Goal: Transaction & Acquisition: Purchase product/service

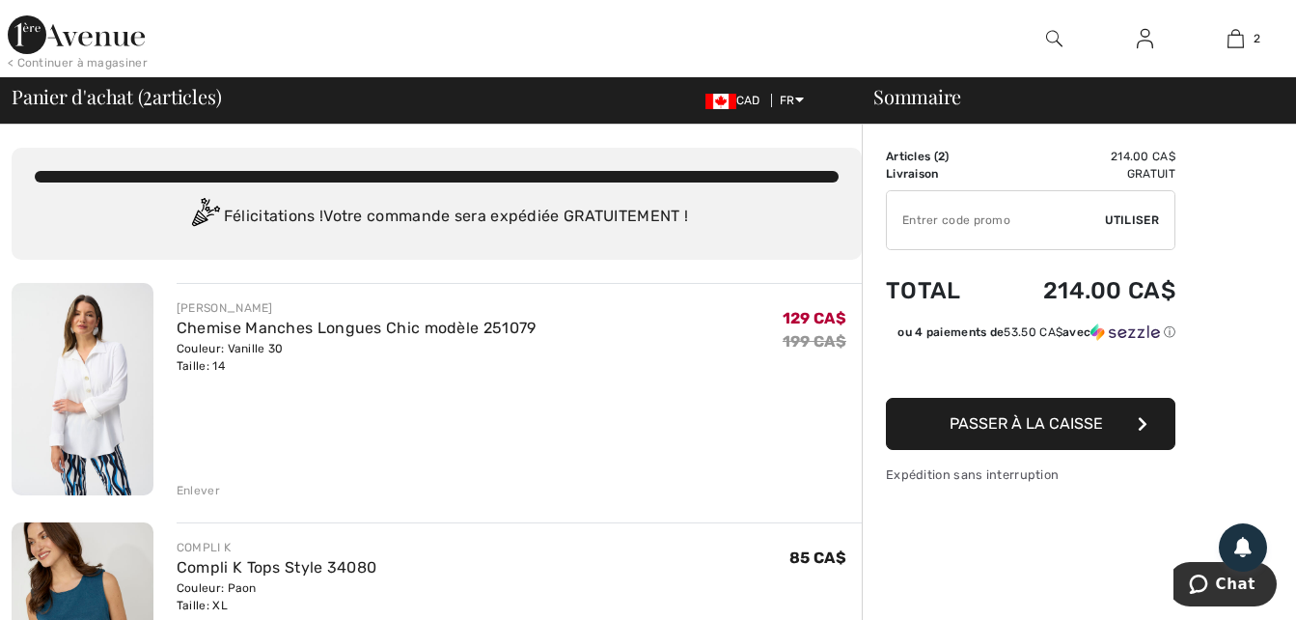
click at [84, 403] on img at bounding box center [83, 389] width 142 height 212
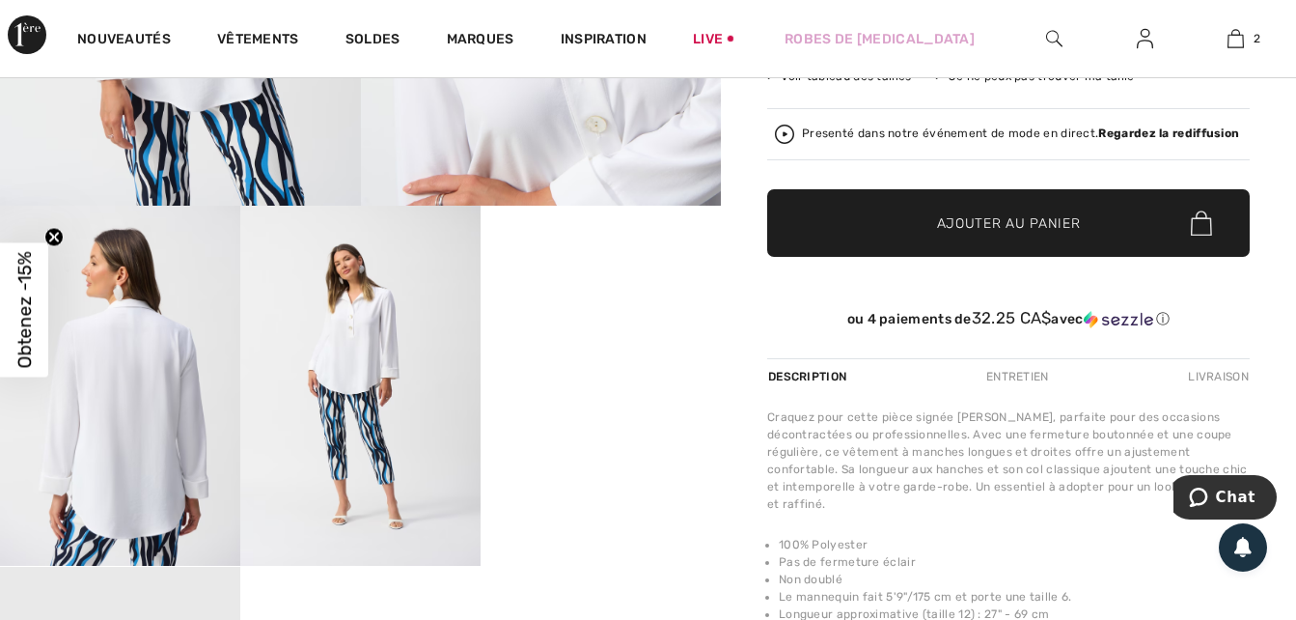
scroll to position [502, 0]
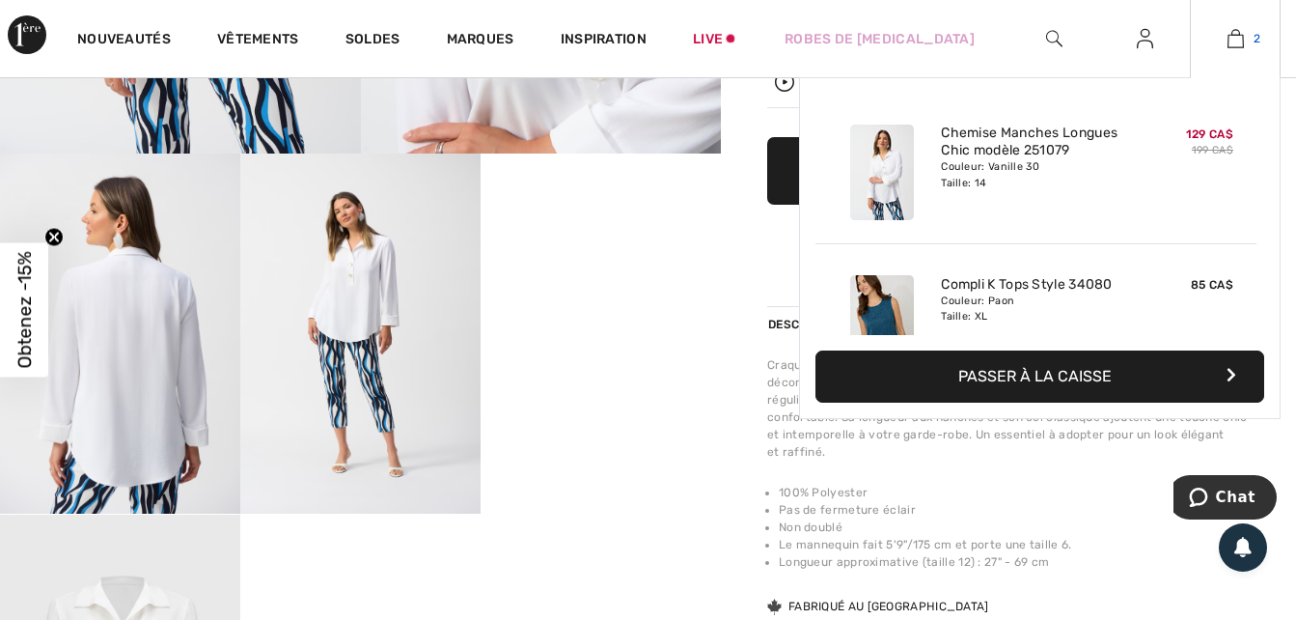
click at [1231, 39] on img at bounding box center [1236, 38] width 16 height 23
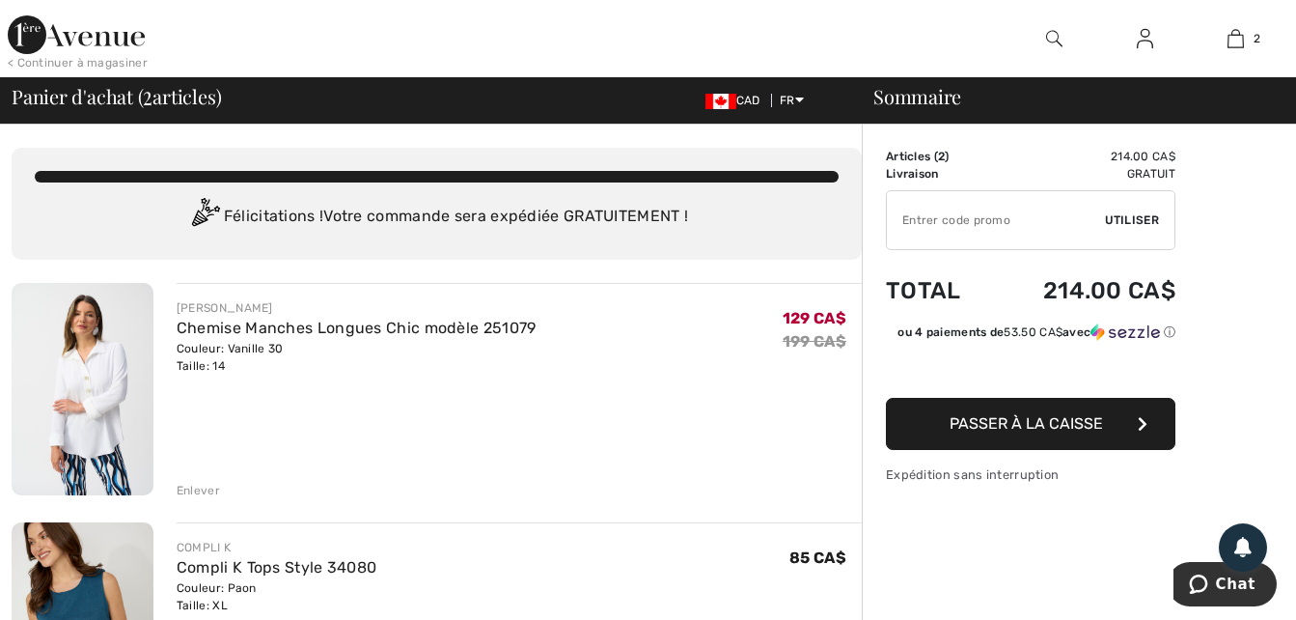
click at [1041, 417] on span "Passer à la caisse" at bounding box center [1026, 423] width 153 height 18
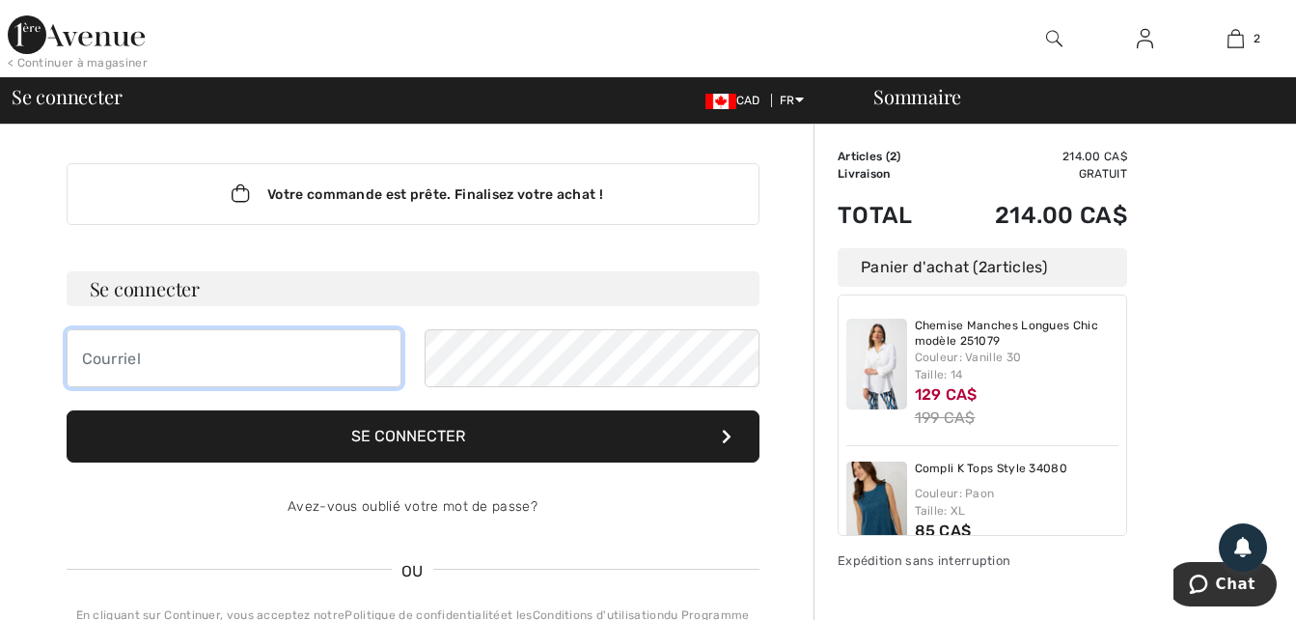
click at [93, 353] on input "email" at bounding box center [234, 358] width 335 height 58
type input "longprepierre059@gmail.com"
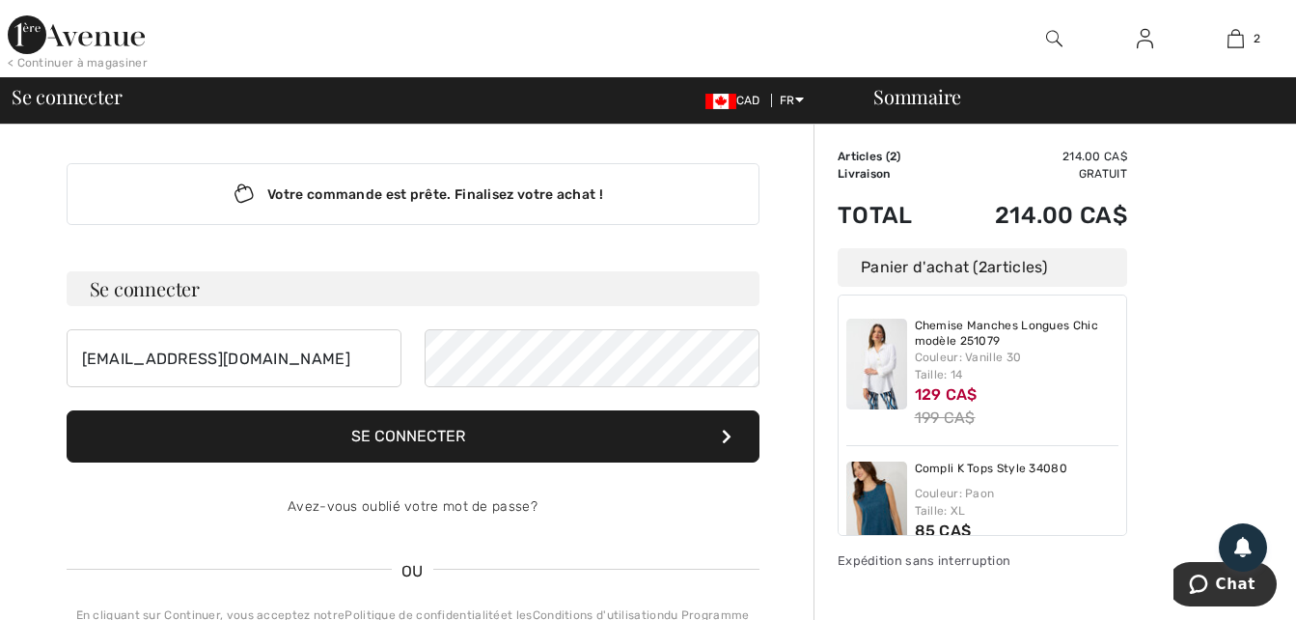
click at [424, 431] on button "Se connecter" at bounding box center [413, 436] width 693 height 52
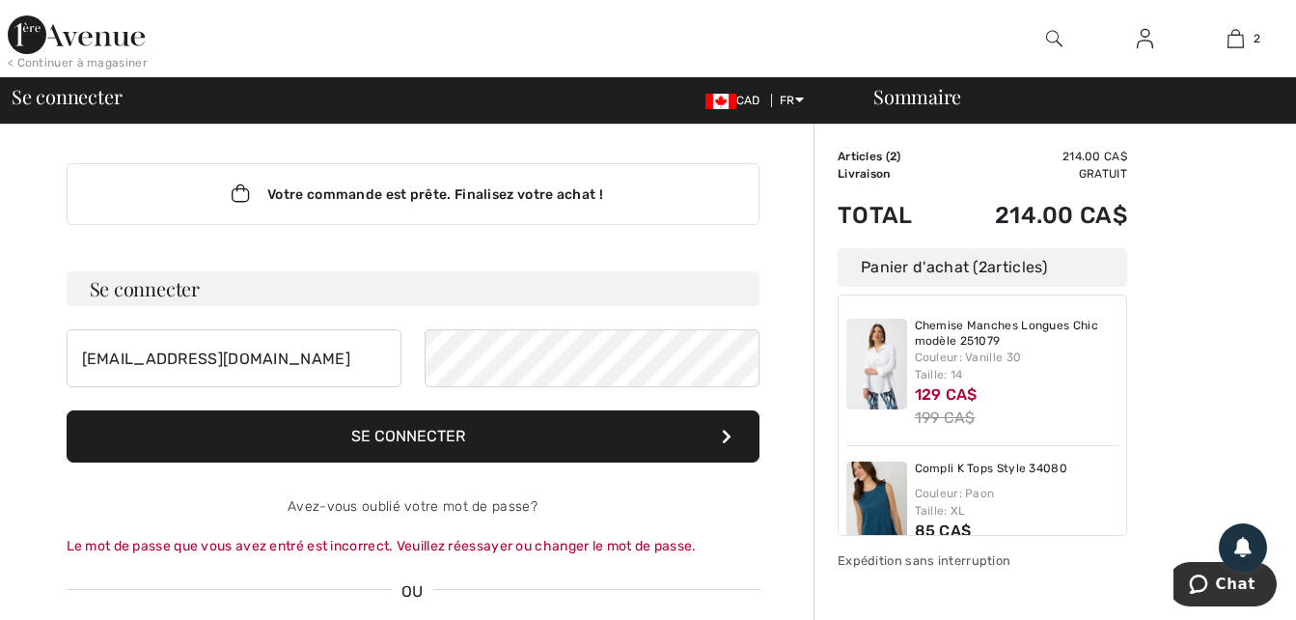
click at [430, 433] on button "Se connecter" at bounding box center [413, 436] width 693 height 52
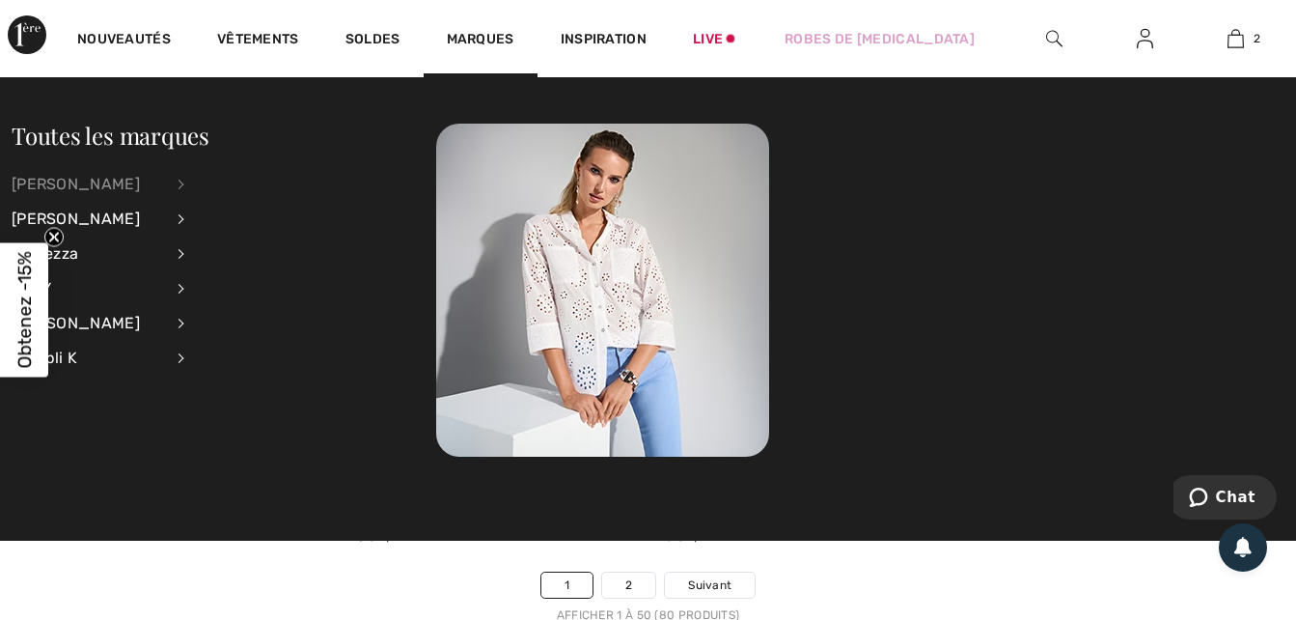
click at [107, 176] on div "[PERSON_NAME]" at bounding box center [88, 184] width 152 height 35
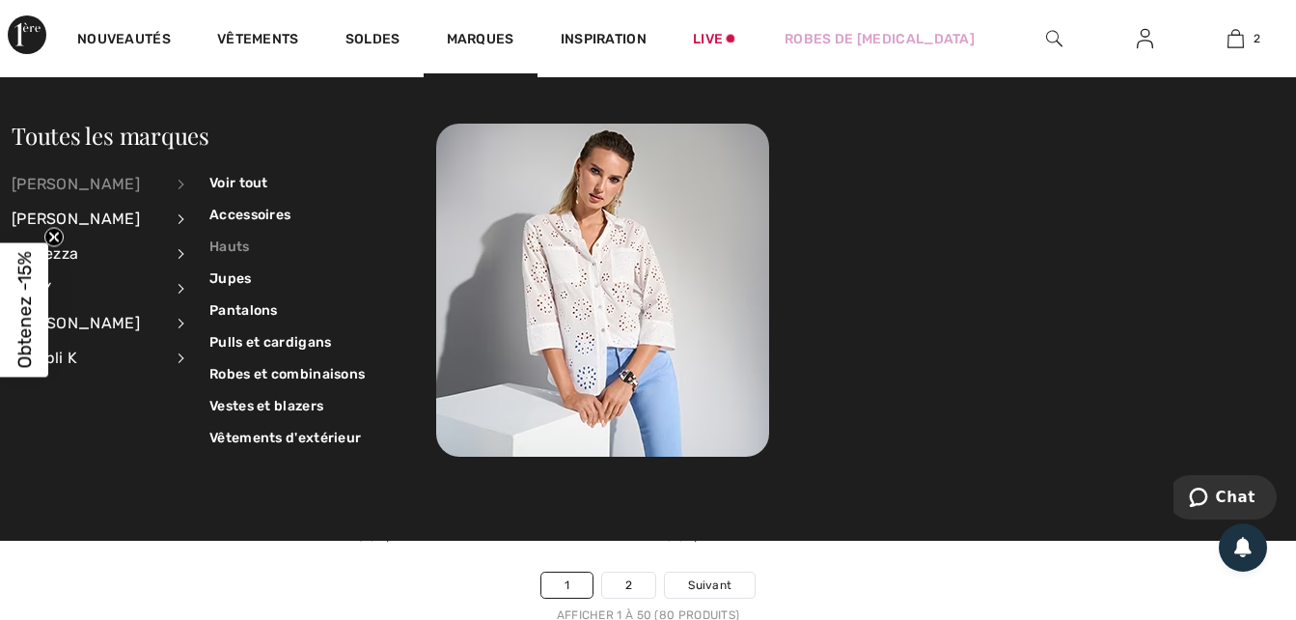
click at [226, 236] on link "Hauts" at bounding box center [286, 247] width 155 height 32
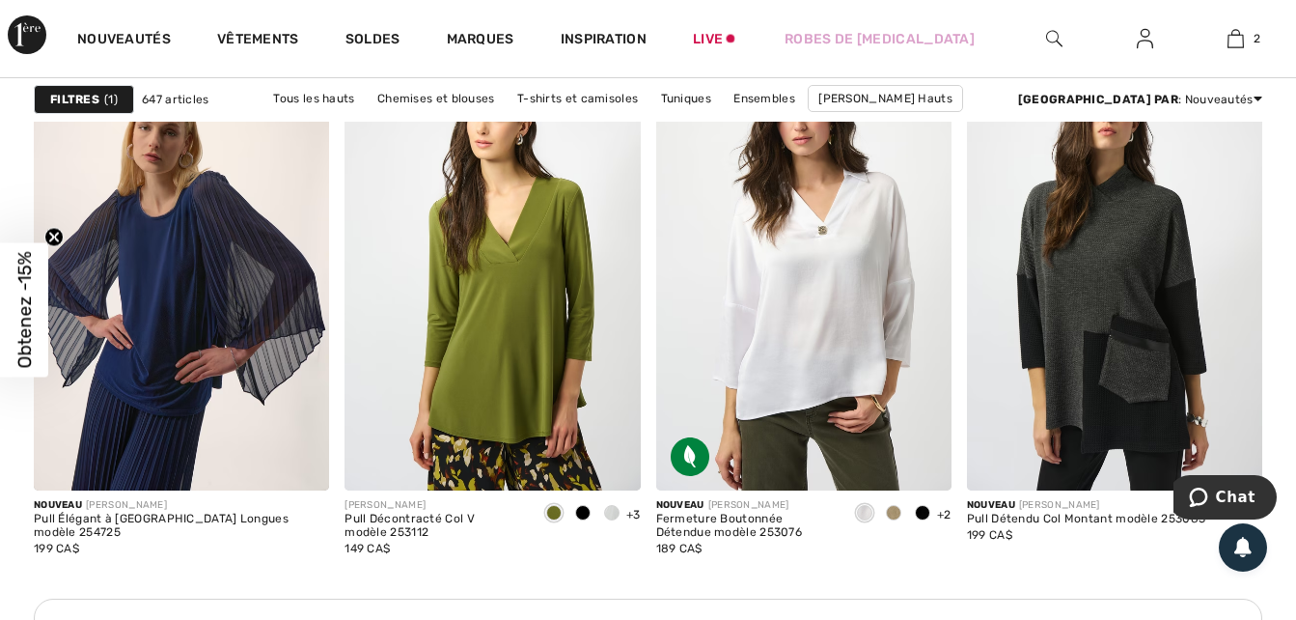
scroll to position [6216, 0]
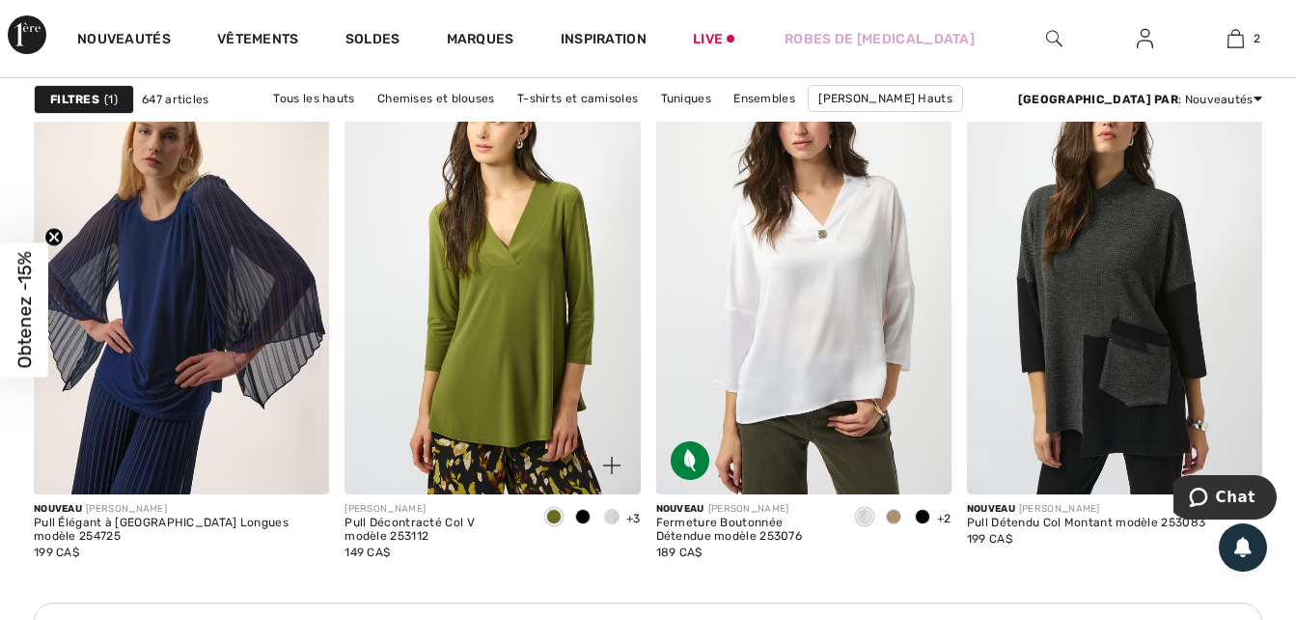
click at [610, 508] on div at bounding box center [611, 518] width 29 height 32
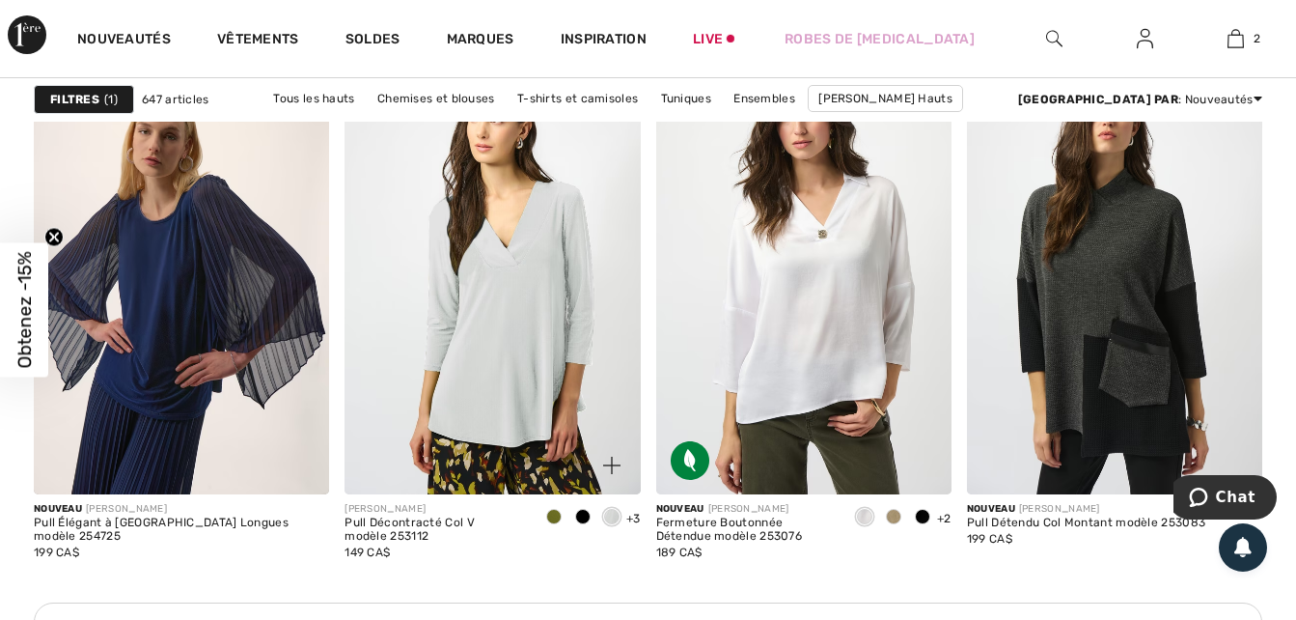
click at [577, 519] on span at bounding box center [582, 516] width 15 height 15
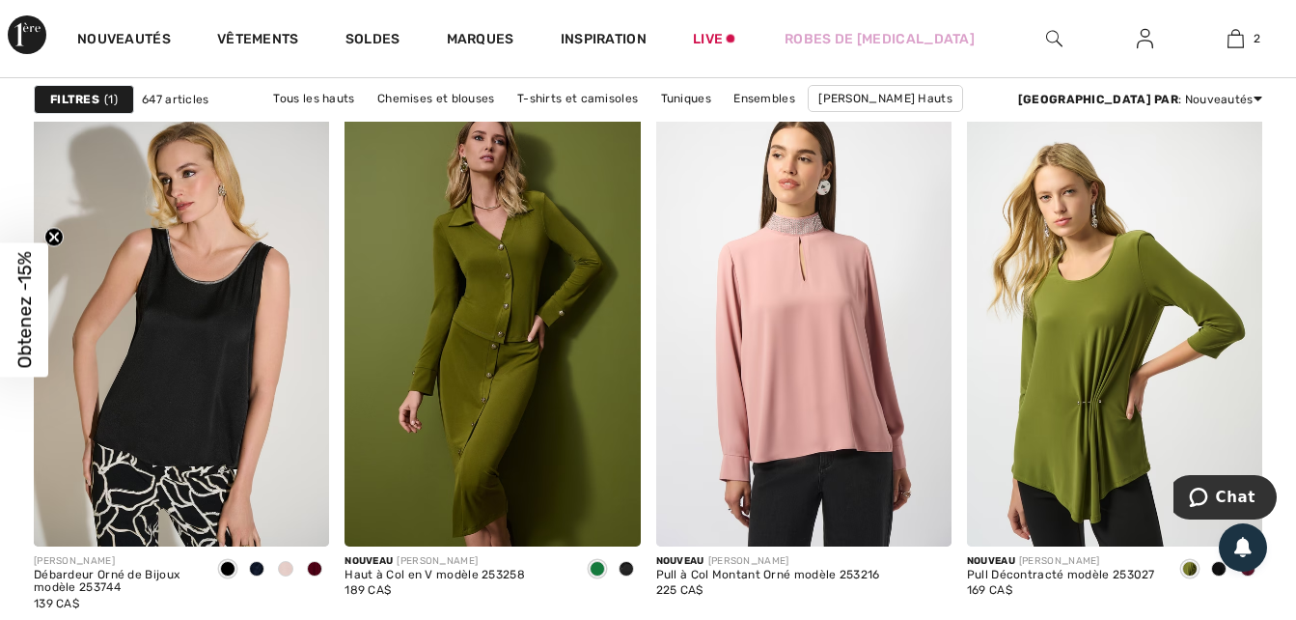
scroll to position [8031, 0]
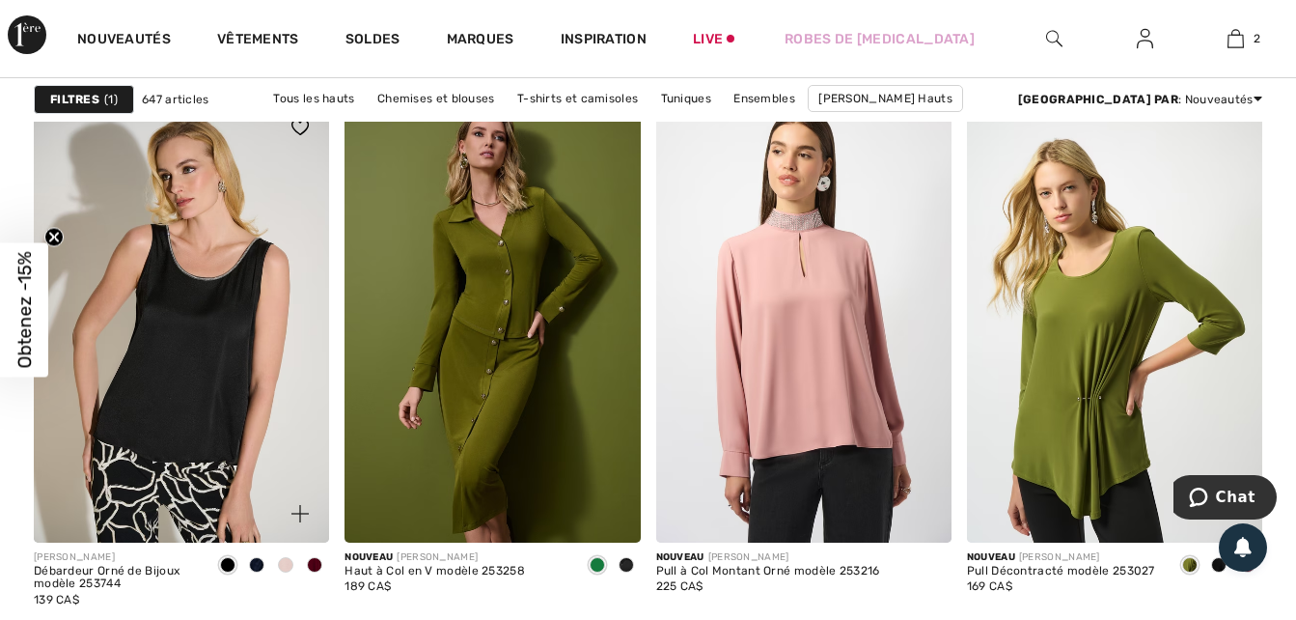
click at [313, 562] on span at bounding box center [314, 564] width 15 height 15
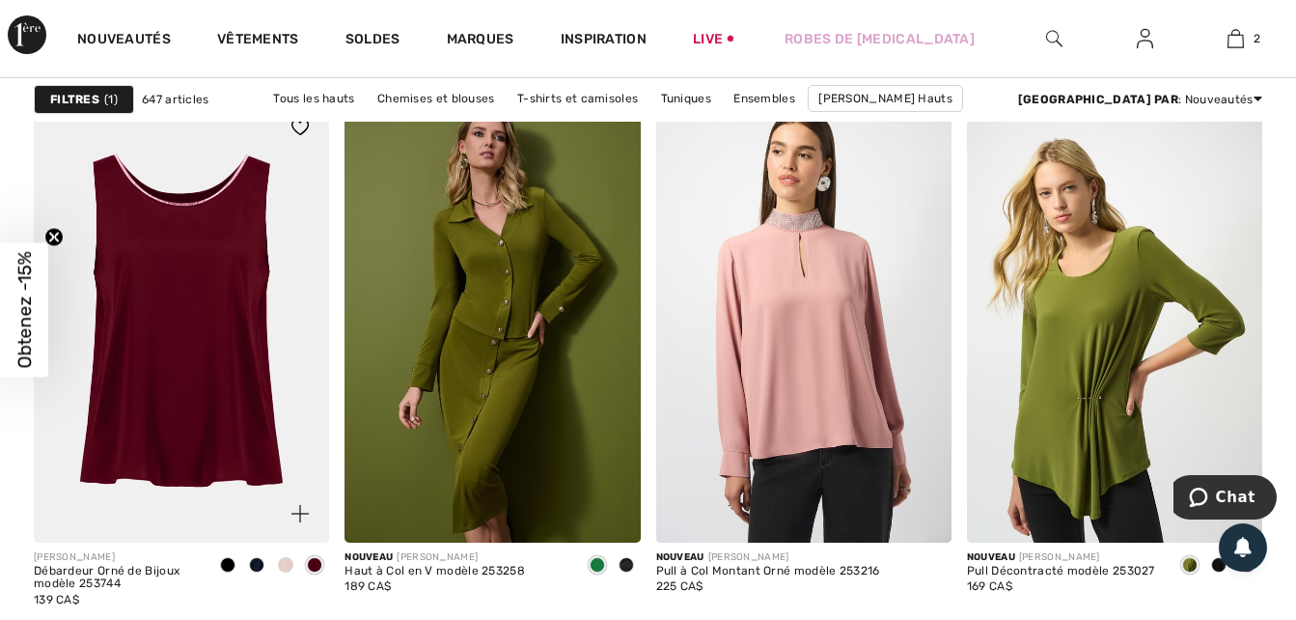
click at [282, 564] on span at bounding box center [285, 564] width 15 height 15
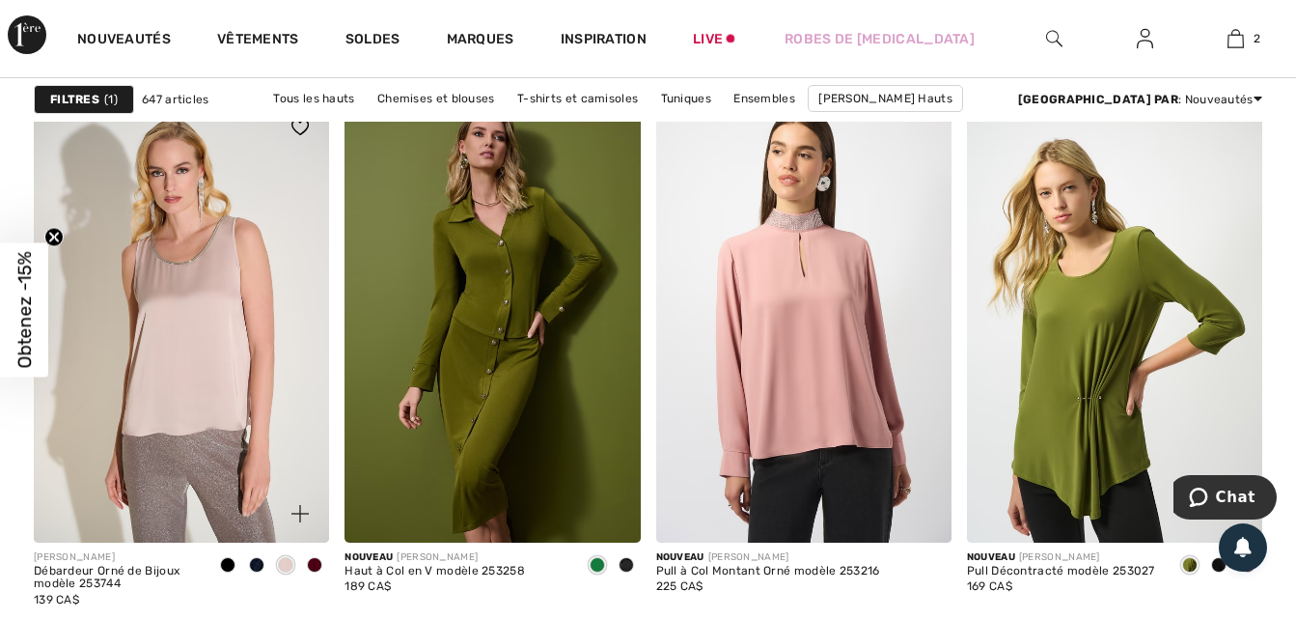
click at [258, 565] on span at bounding box center [256, 564] width 15 height 15
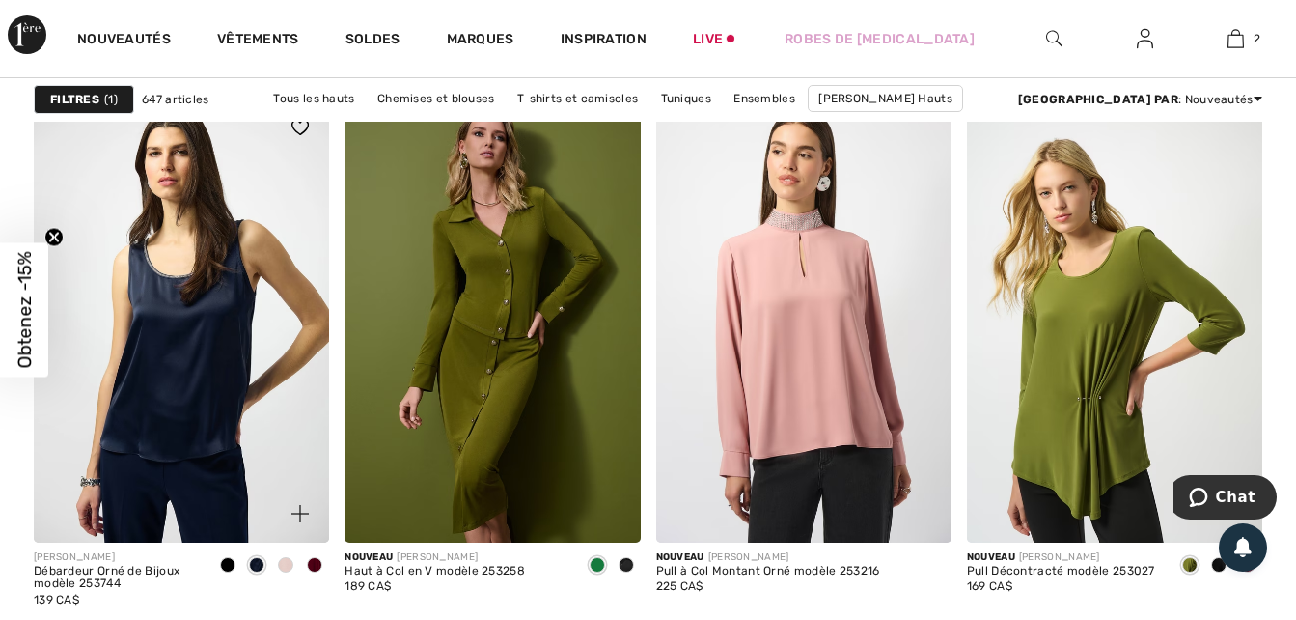
click at [227, 565] on span at bounding box center [227, 564] width 15 height 15
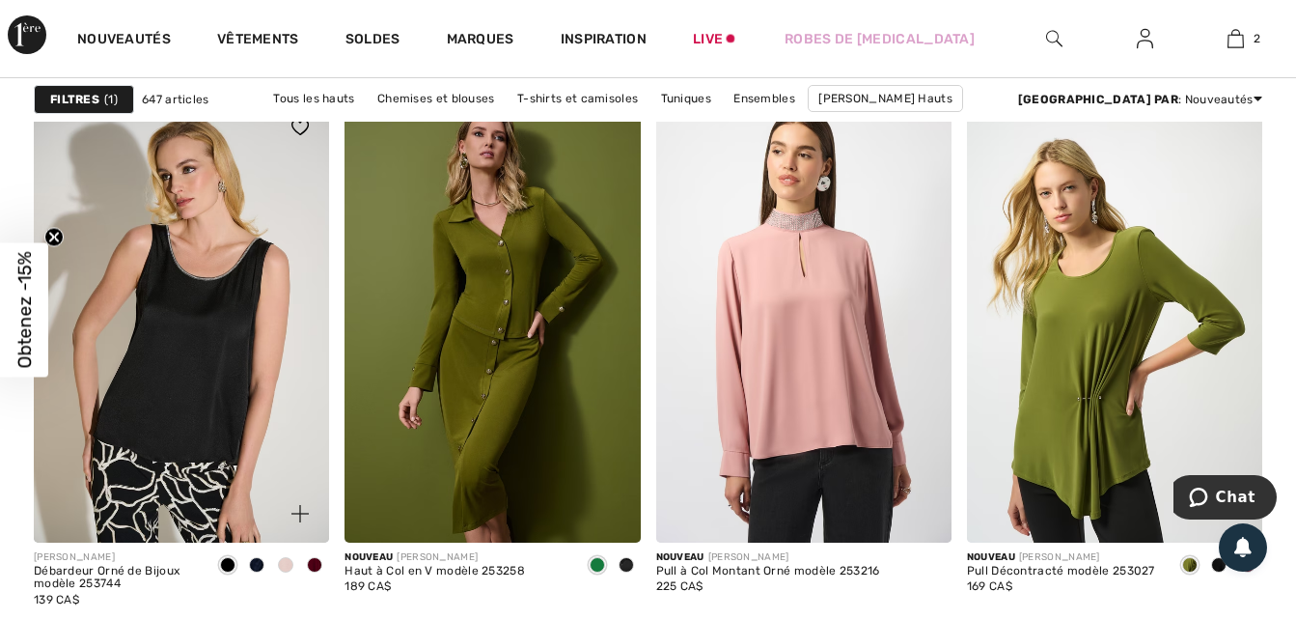
click at [314, 562] on span at bounding box center [314, 564] width 15 height 15
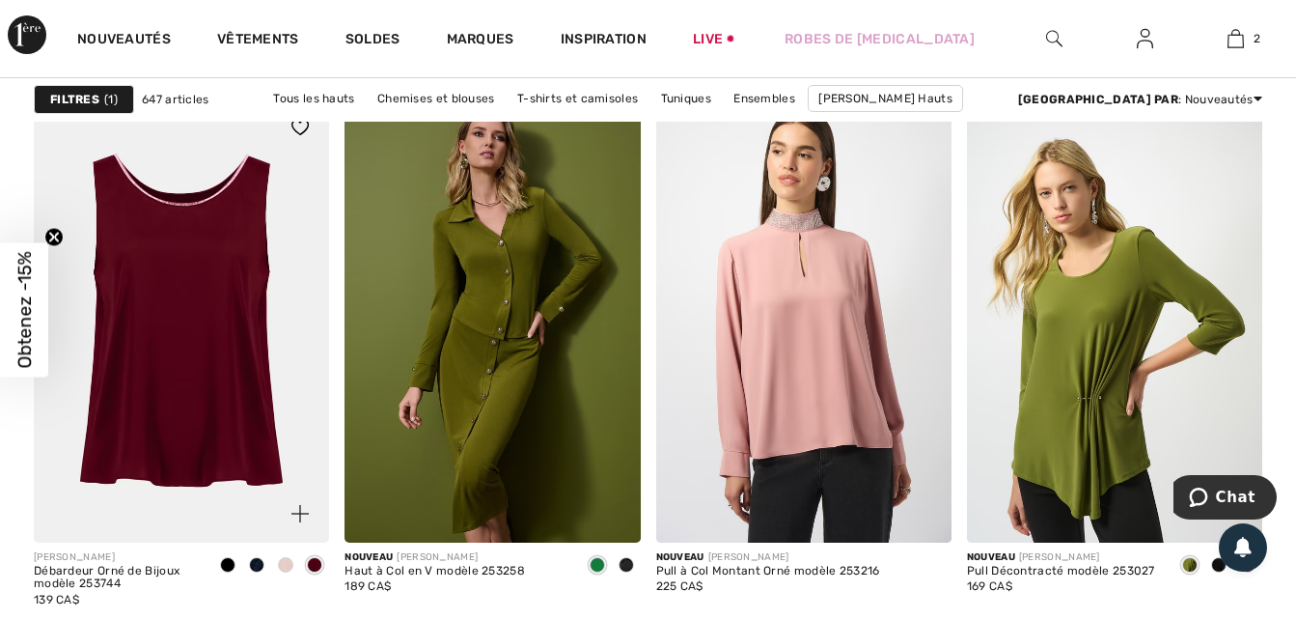
click at [210, 335] on img at bounding box center [181, 319] width 295 height 443
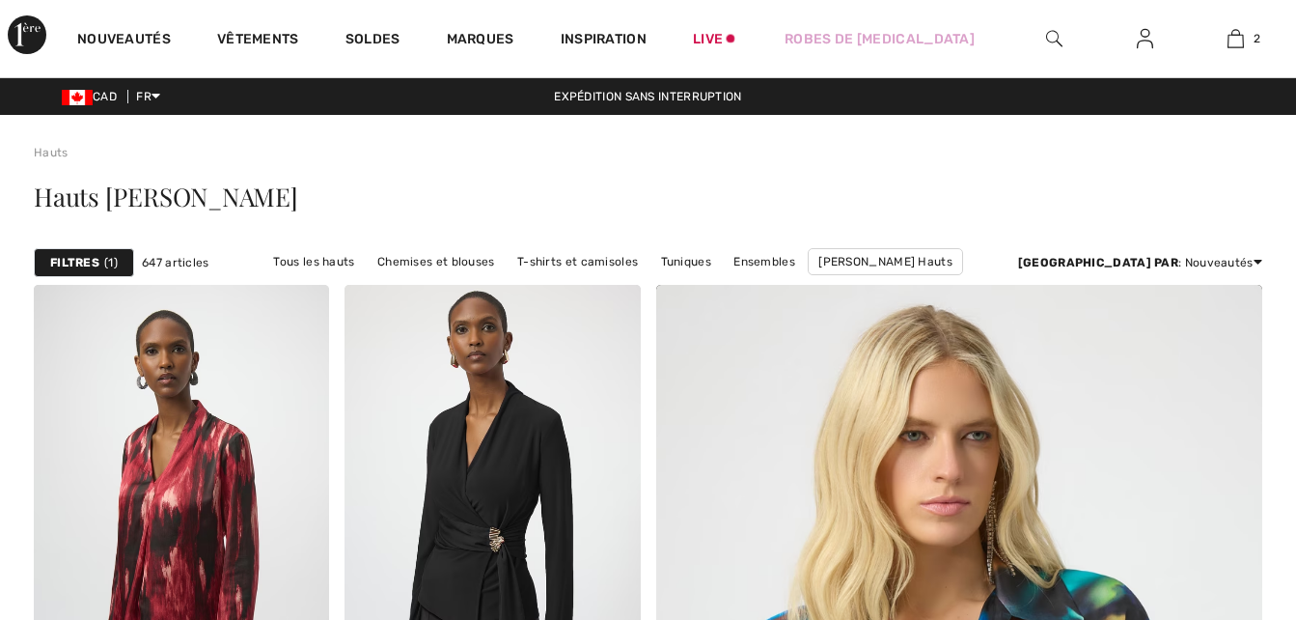
scroll to position [8031, 0]
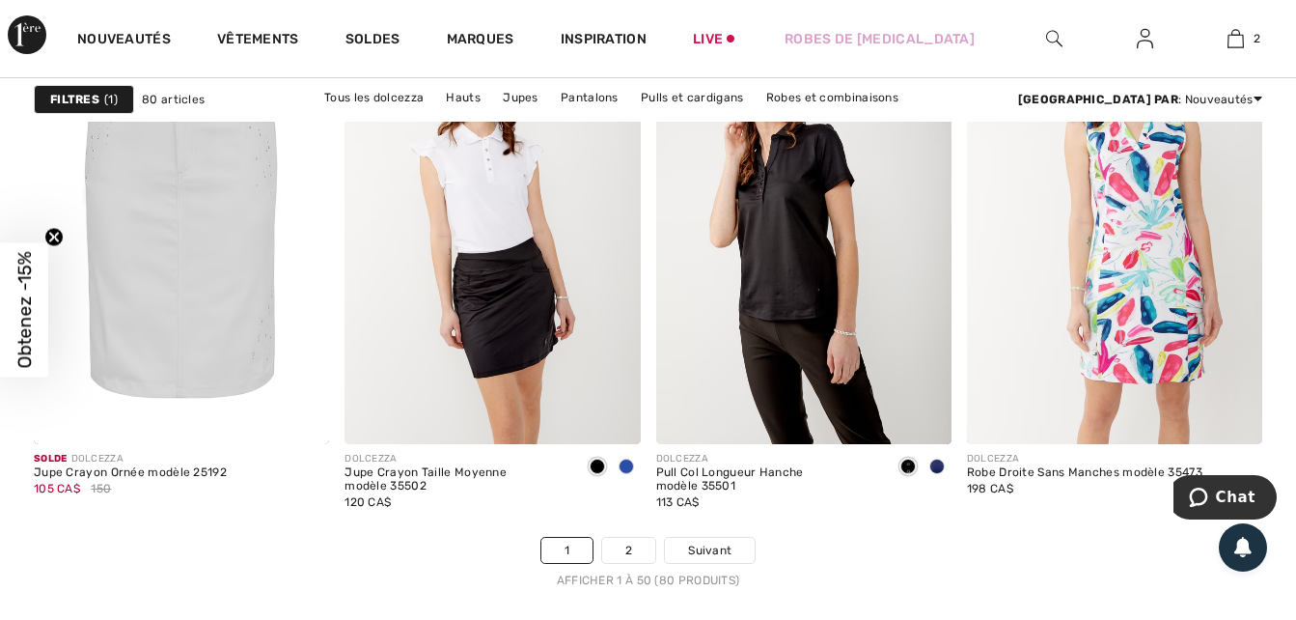
scroll to position [8494, 0]
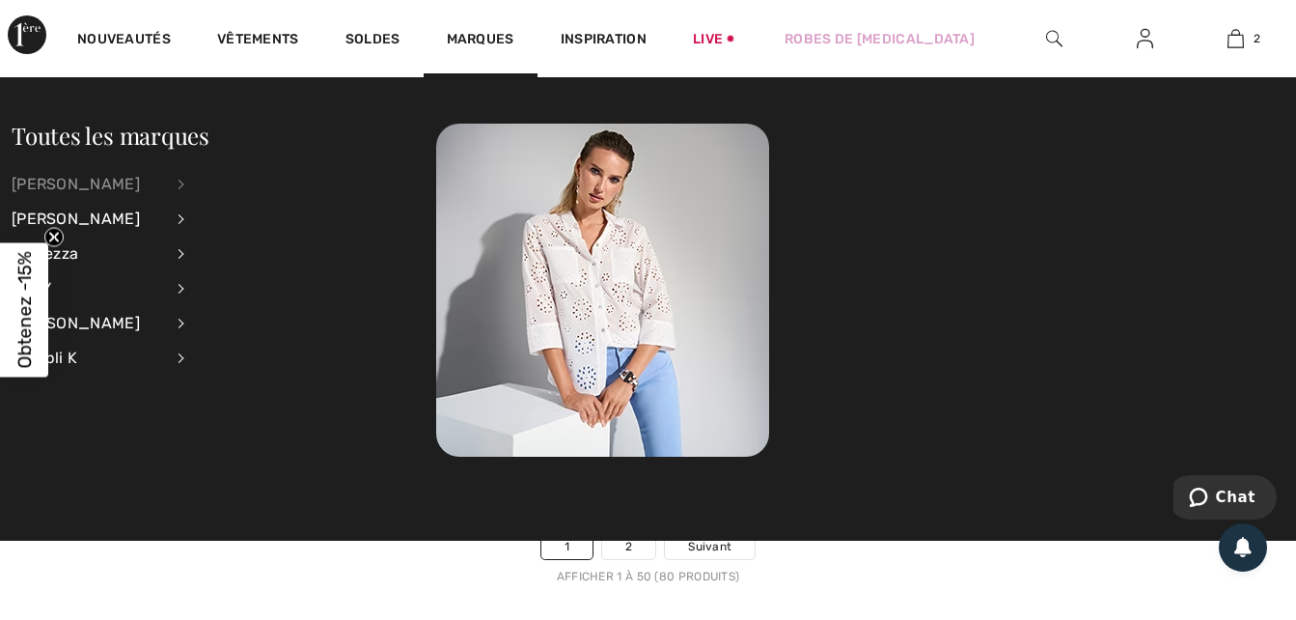
click at [97, 180] on div "[PERSON_NAME]" at bounding box center [88, 184] width 152 height 35
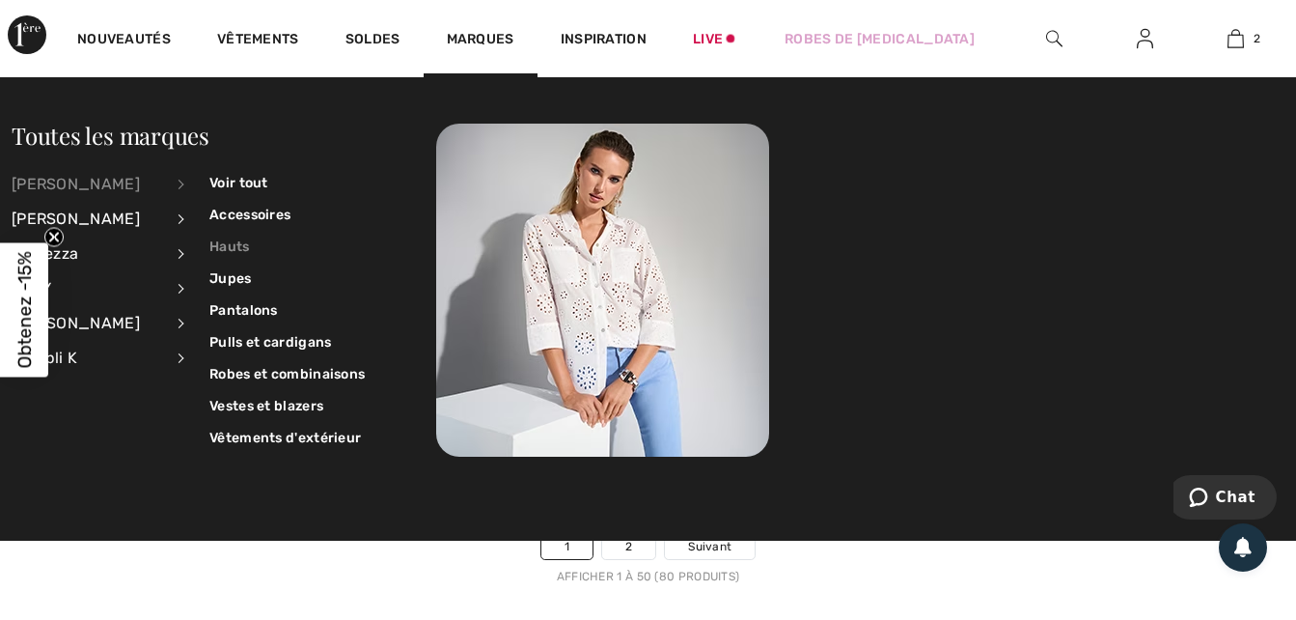
click at [233, 235] on link "Hauts" at bounding box center [286, 247] width 155 height 32
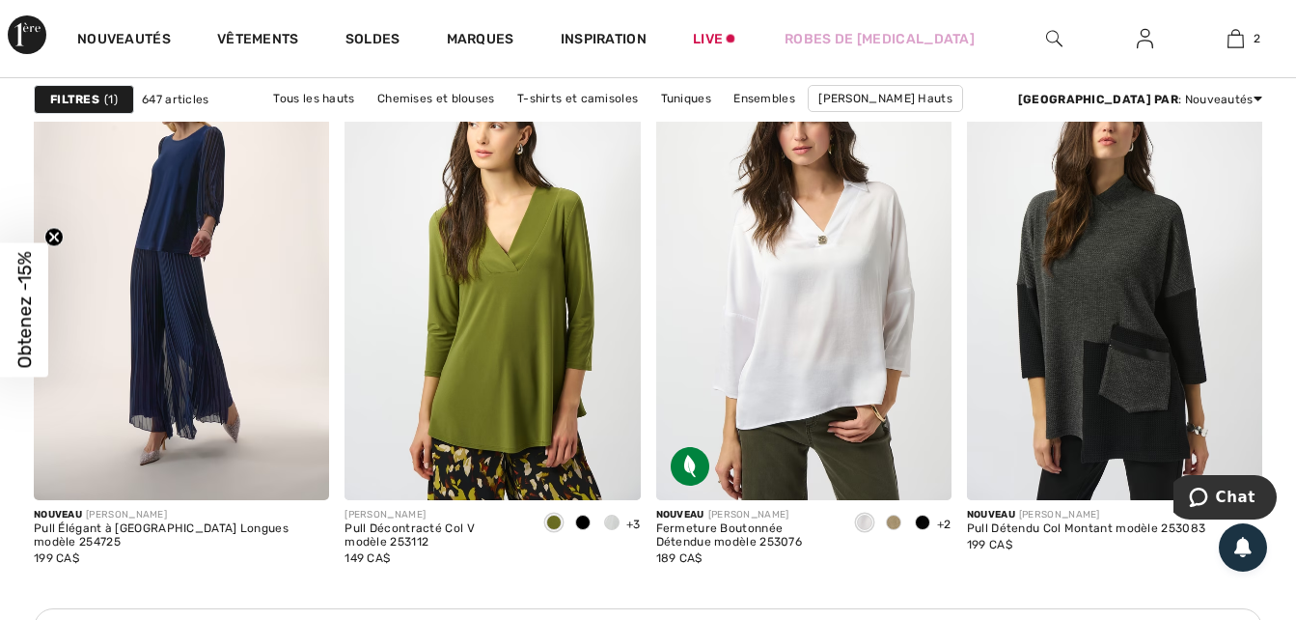
scroll to position [6255, 0]
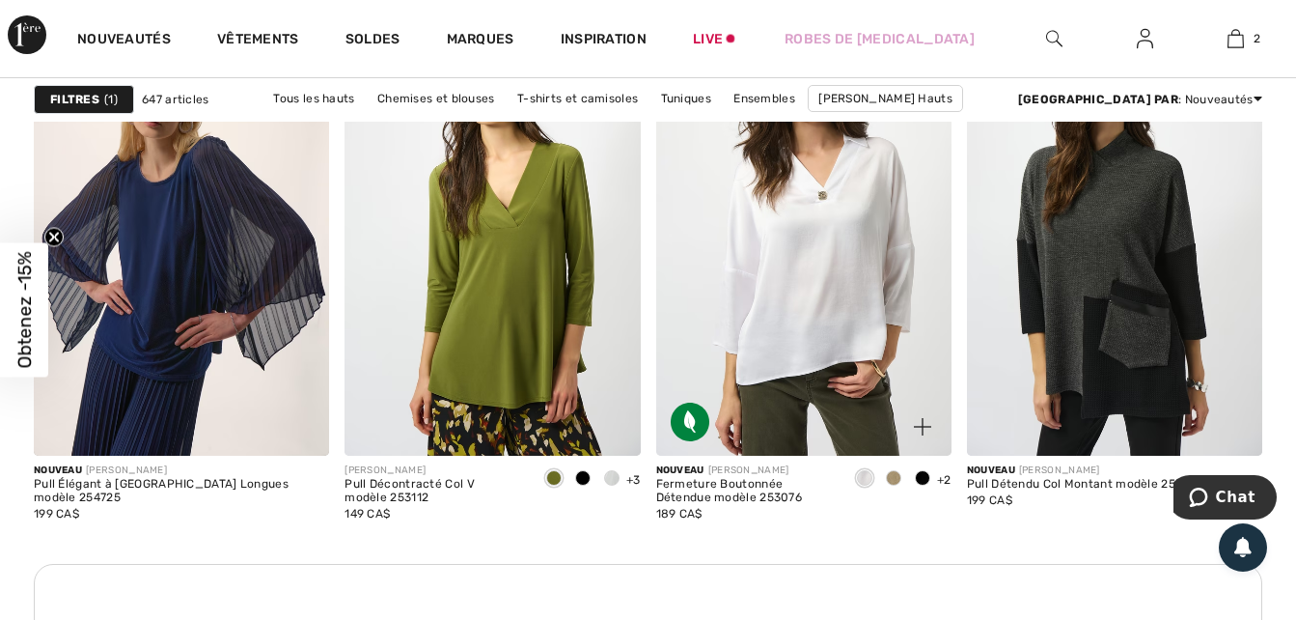
click at [894, 478] on span at bounding box center [893, 477] width 15 height 15
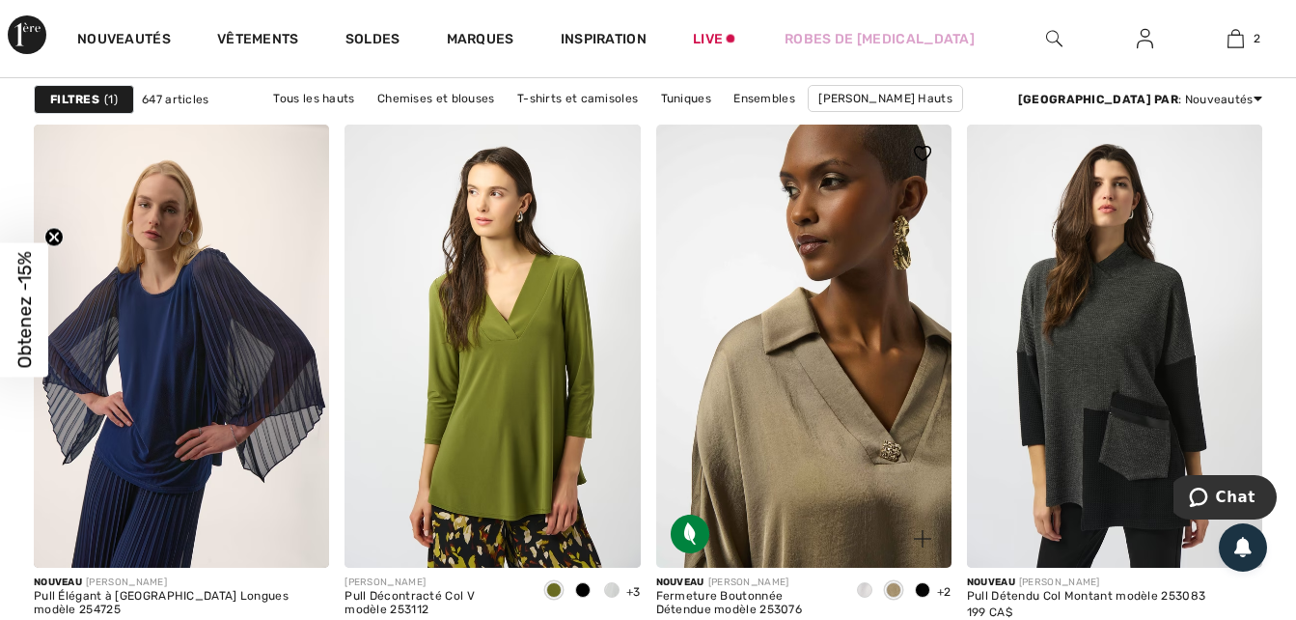
scroll to position [6139, 0]
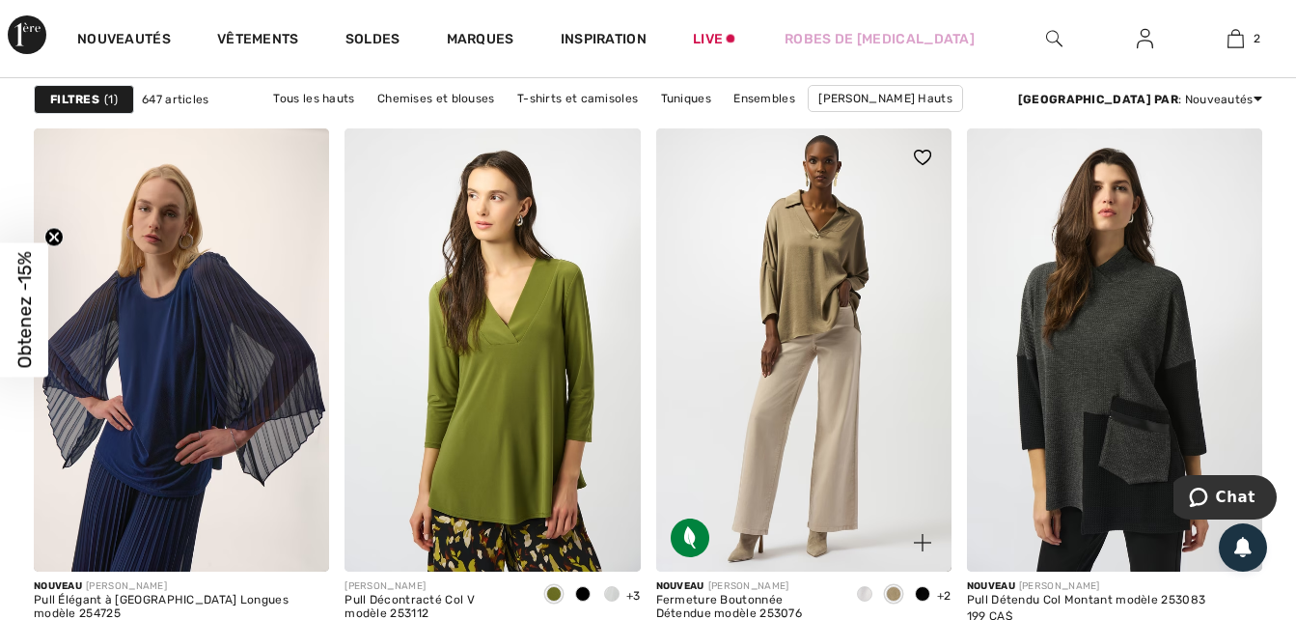
click at [922, 592] on span at bounding box center [922, 593] width 15 height 15
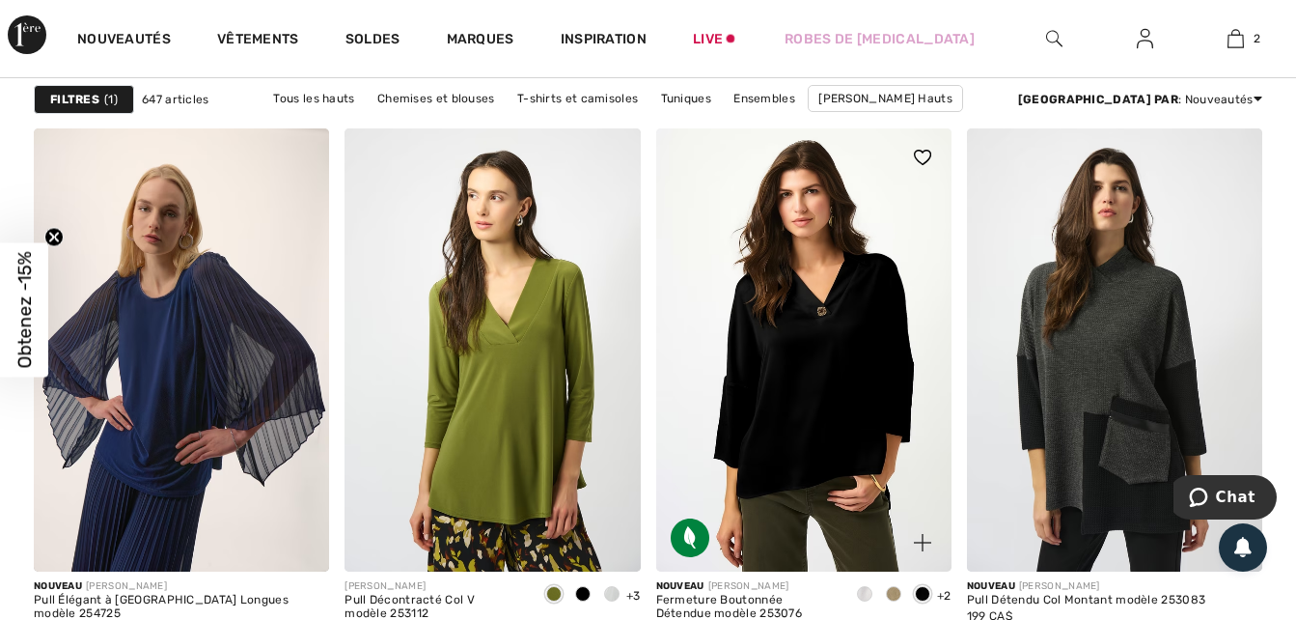
click at [891, 594] on span at bounding box center [893, 593] width 15 height 15
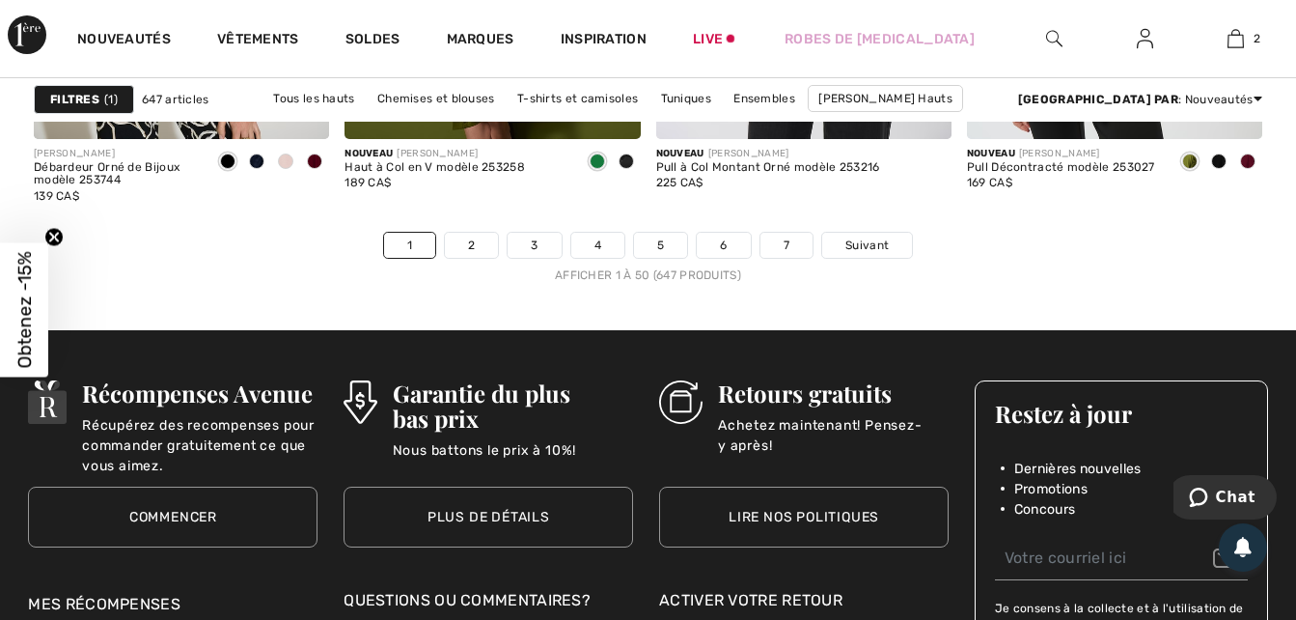
scroll to position [8301, 0]
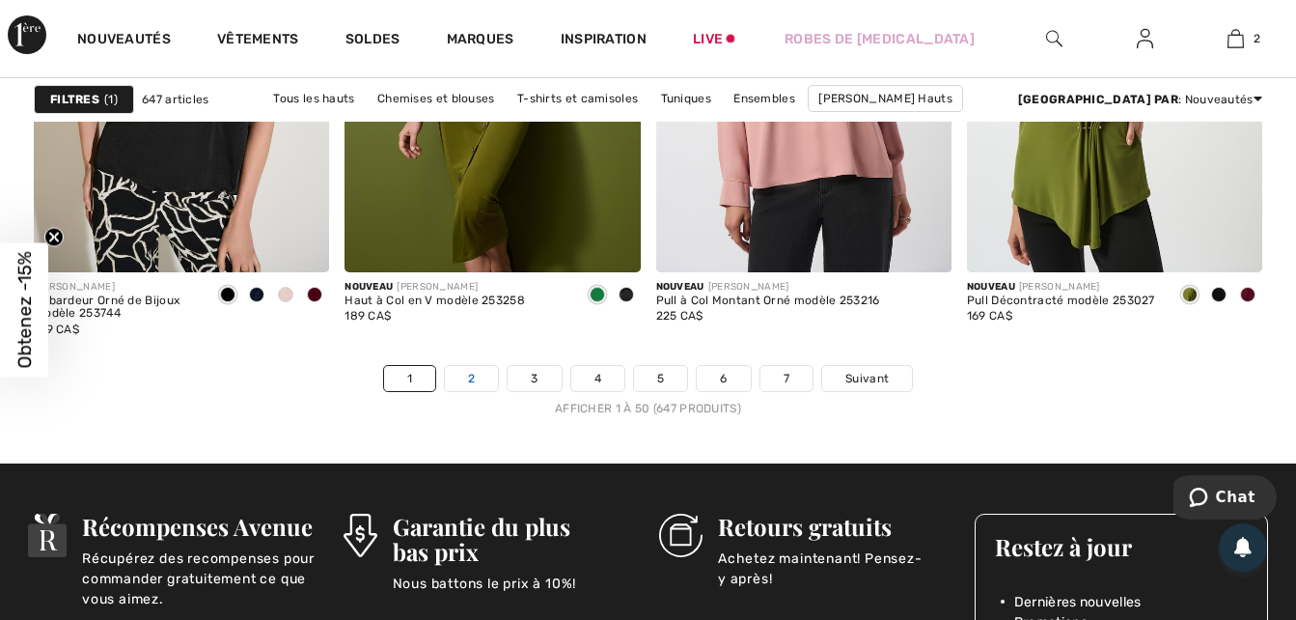
click at [474, 373] on link "2" at bounding box center [471, 378] width 53 height 25
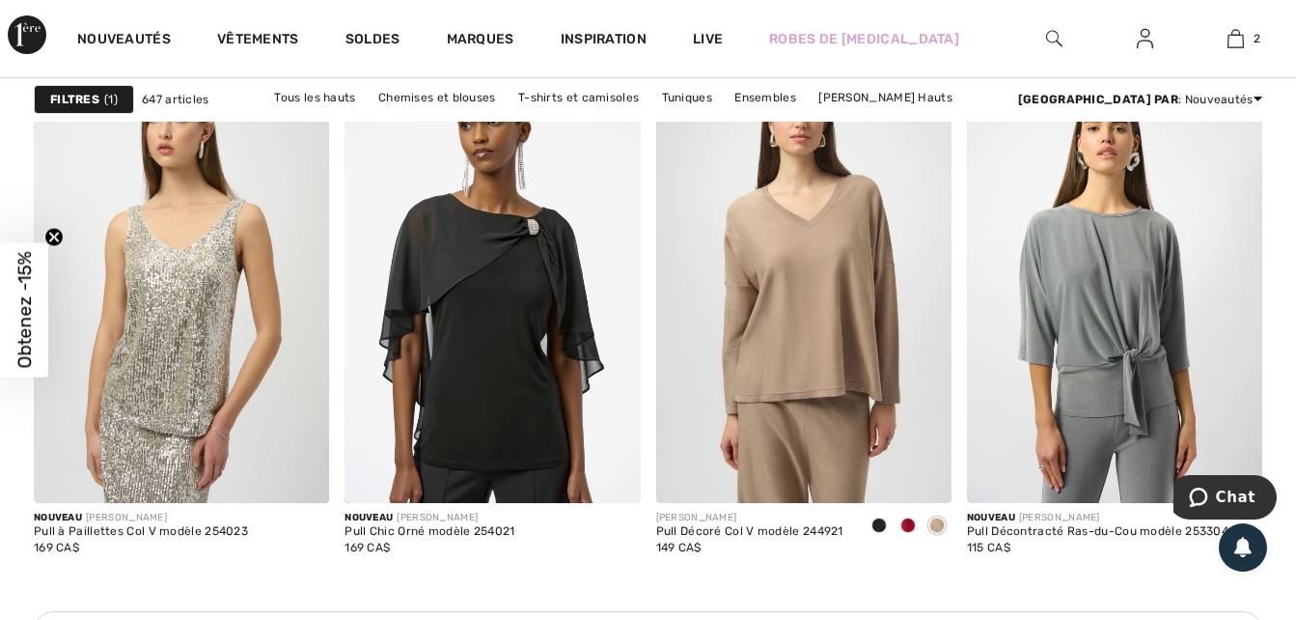
scroll to position [3745, 0]
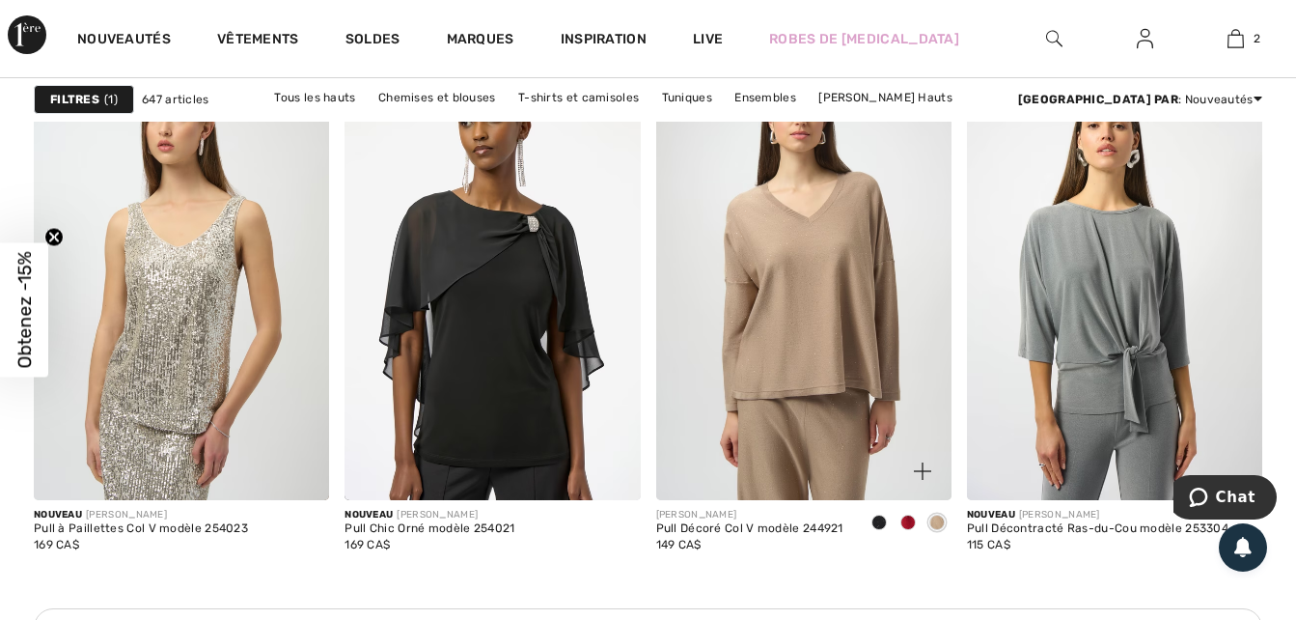
click at [907, 518] on span at bounding box center [908, 521] width 15 height 15
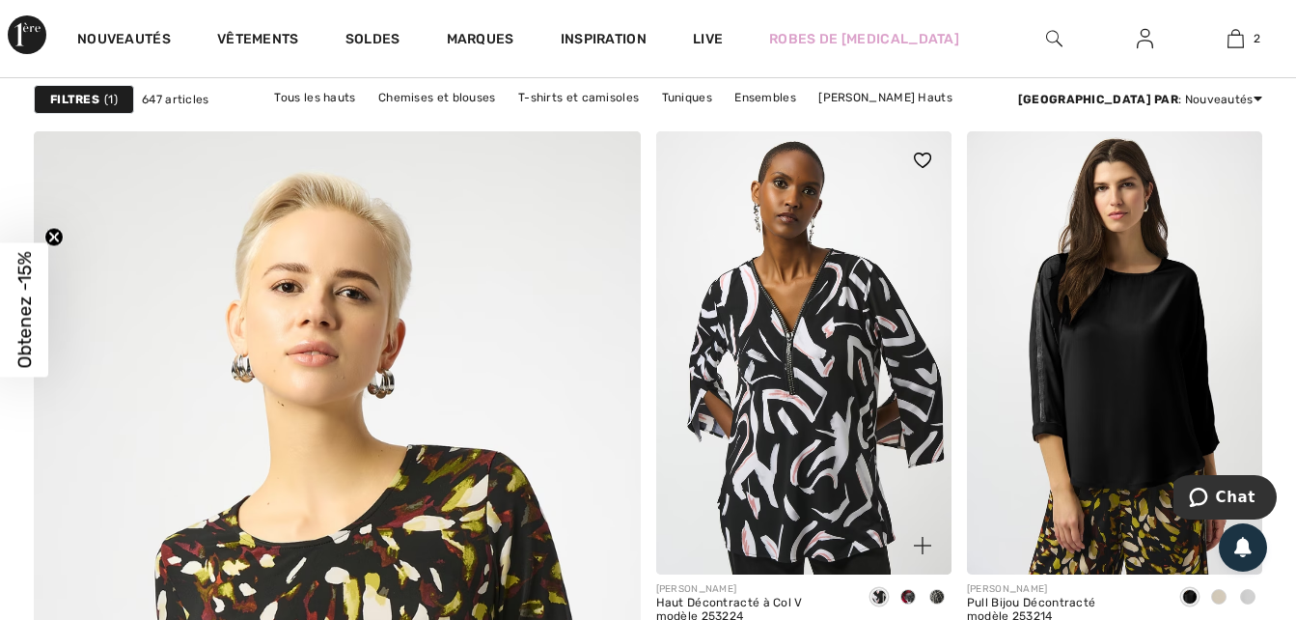
scroll to position [4479, 0]
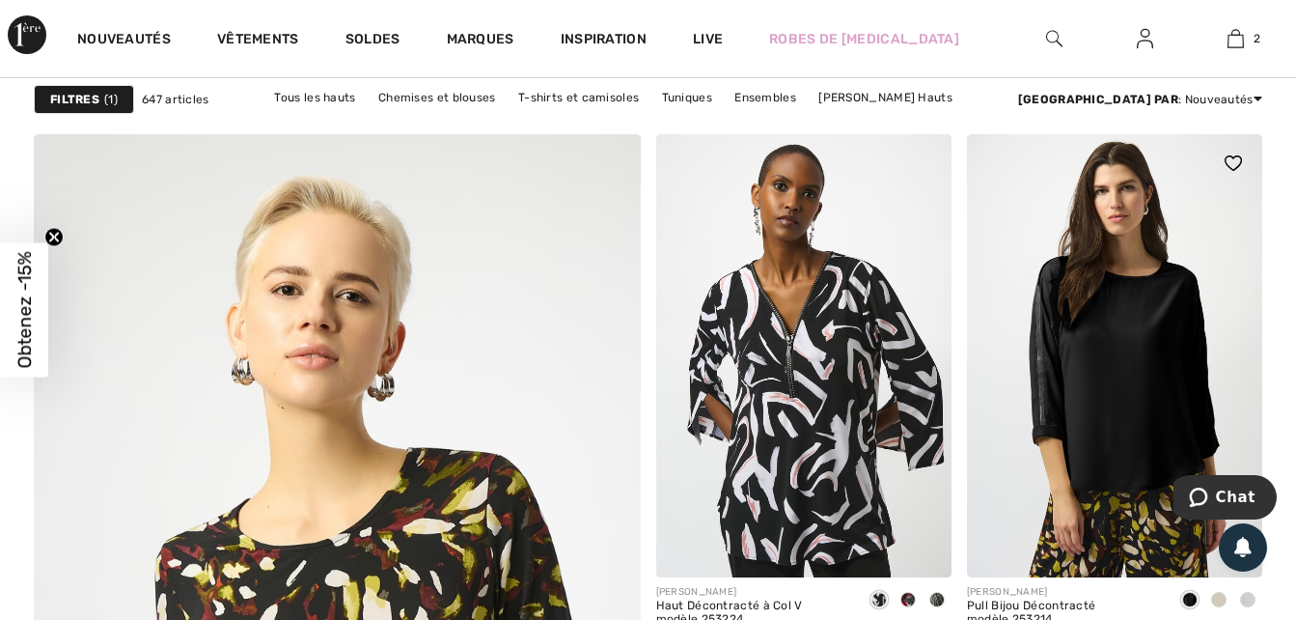
click at [1246, 597] on span at bounding box center [1247, 599] width 15 height 15
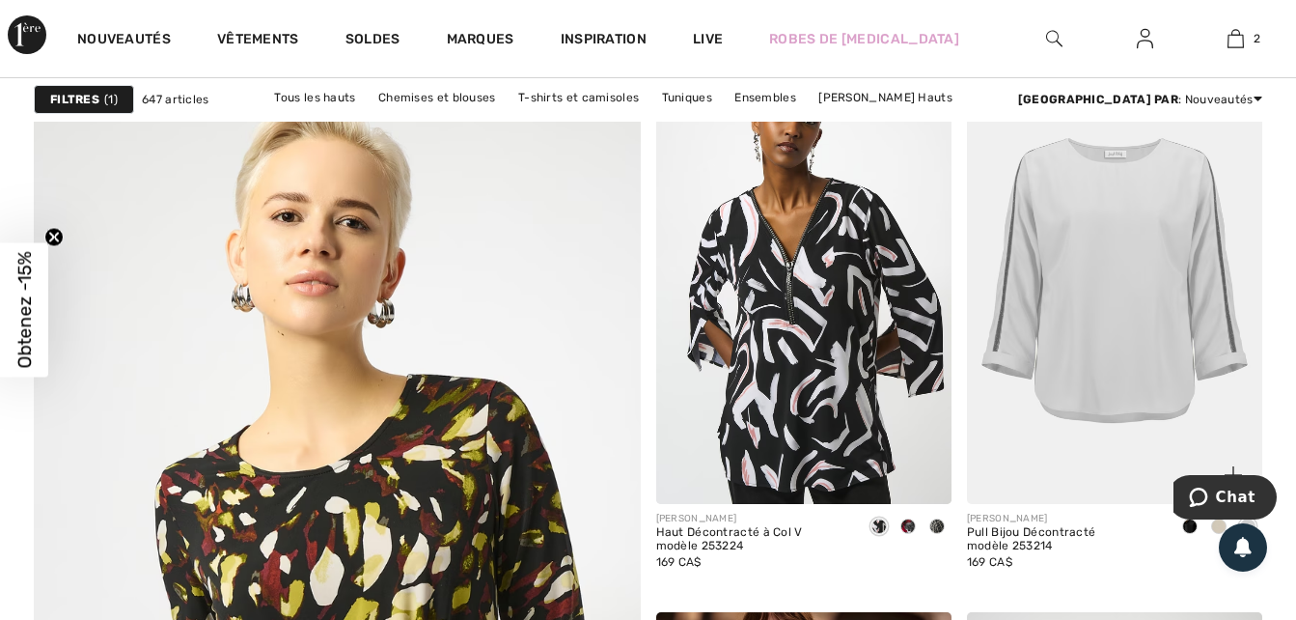
scroll to position [4556, 0]
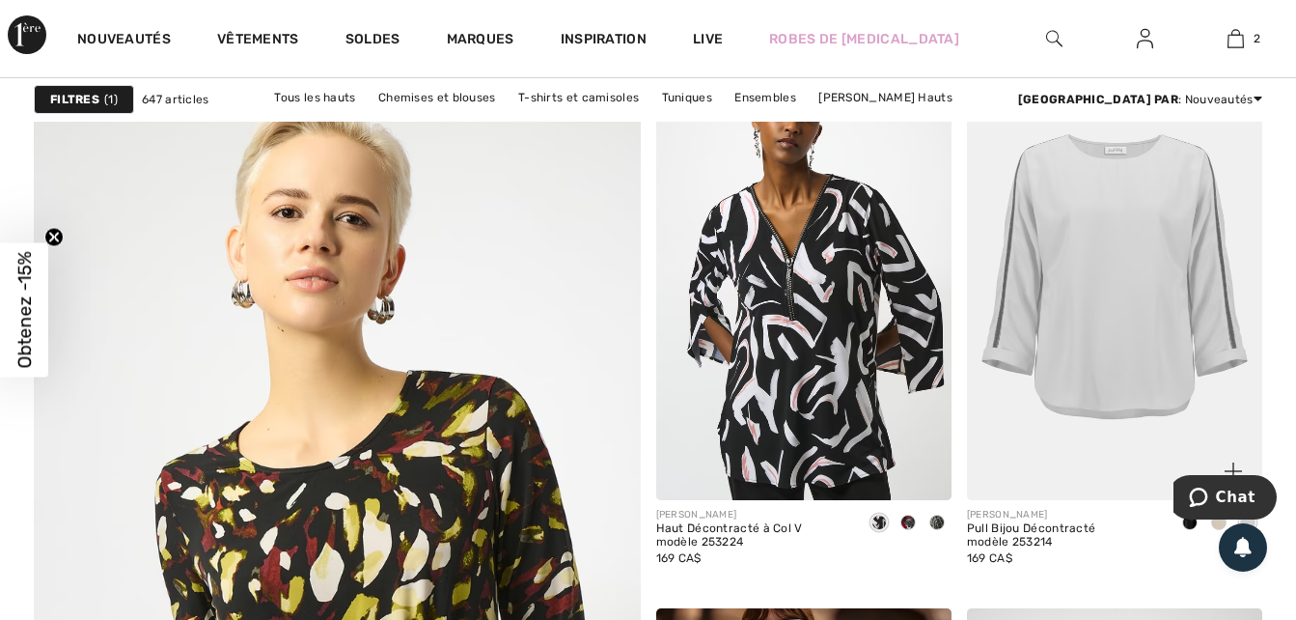
click at [1117, 208] on img at bounding box center [1114, 278] width 295 height 443
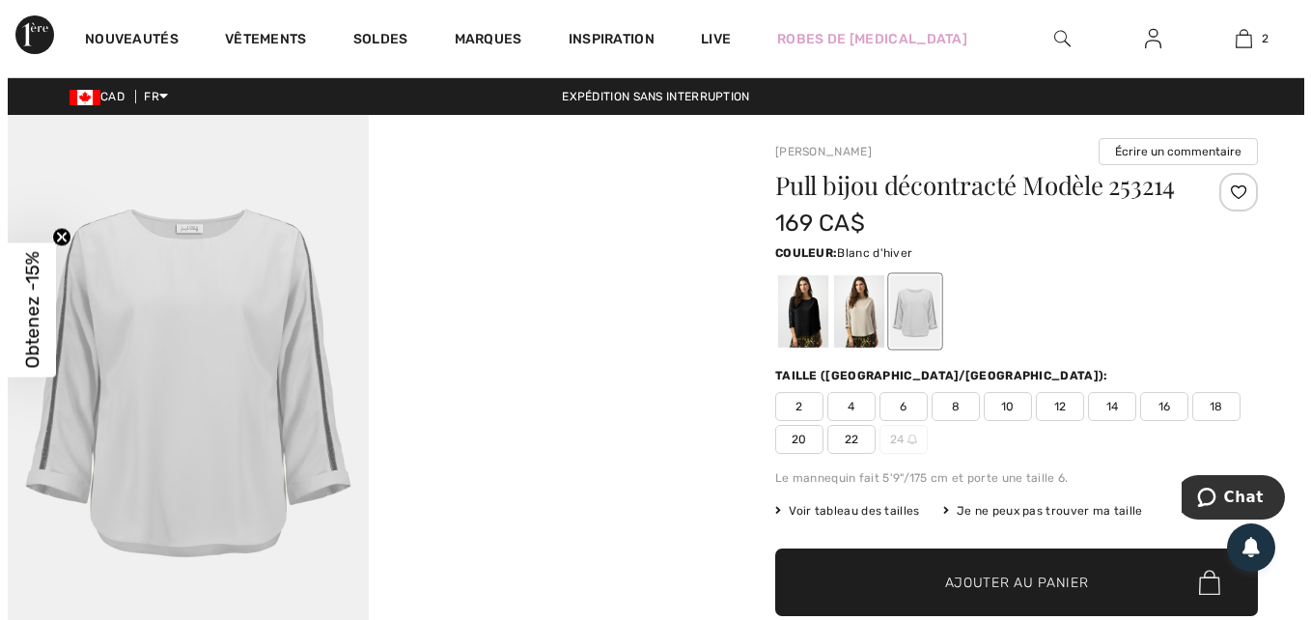
scroll to position [39, 0]
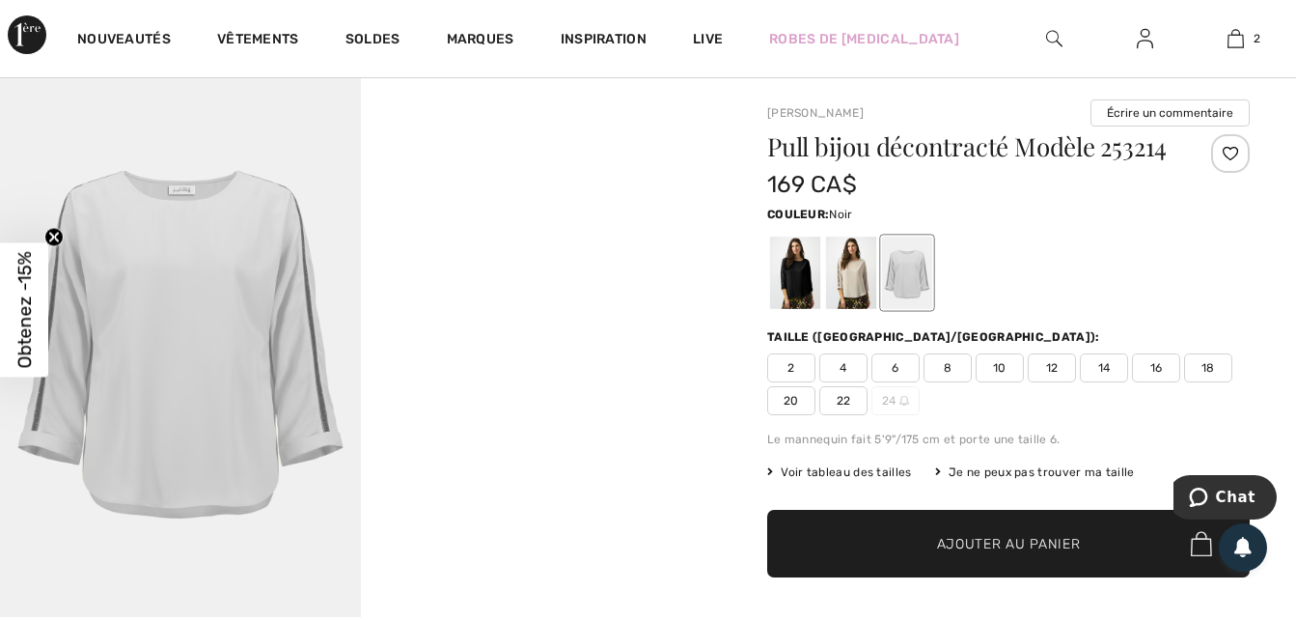
click at [789, 278] on div at bounding box center [795, 272] width 50 height 72
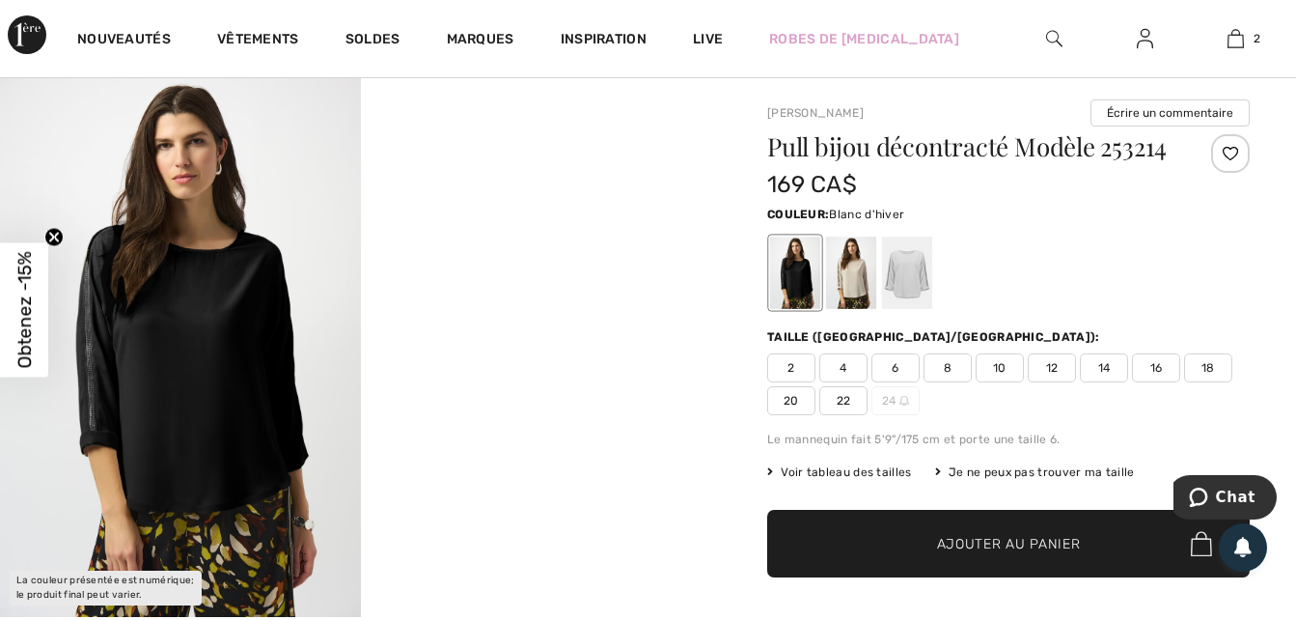
click at [917, 266] on div at bounding box center [907, 272] width 50 height 72
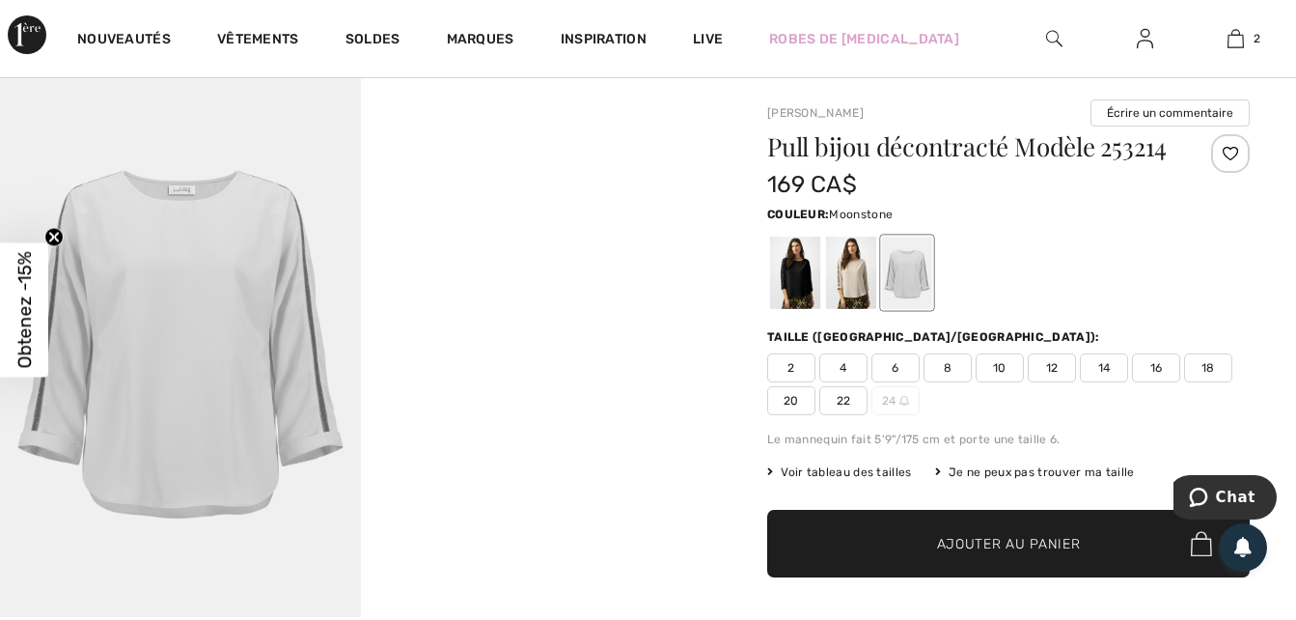
click at [838, 285] on div at bounding box center [851, 272] width 50 height 72
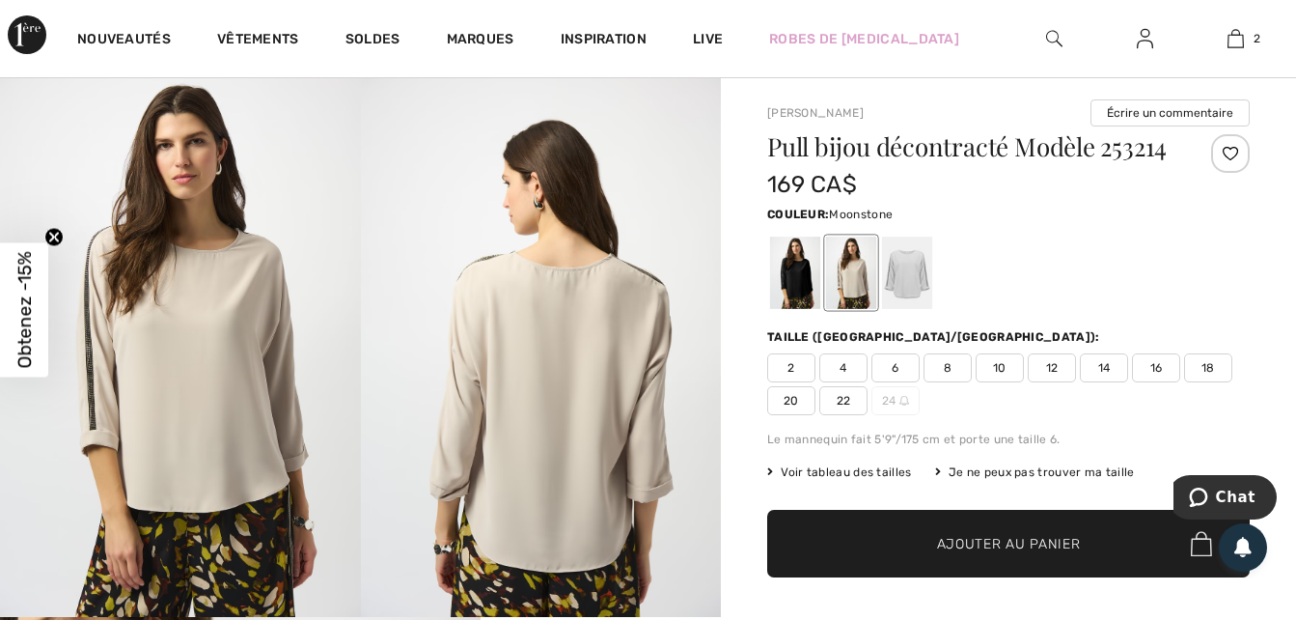
click at [208, 379] on img at bounding box center [180, 346] width 361 height 541
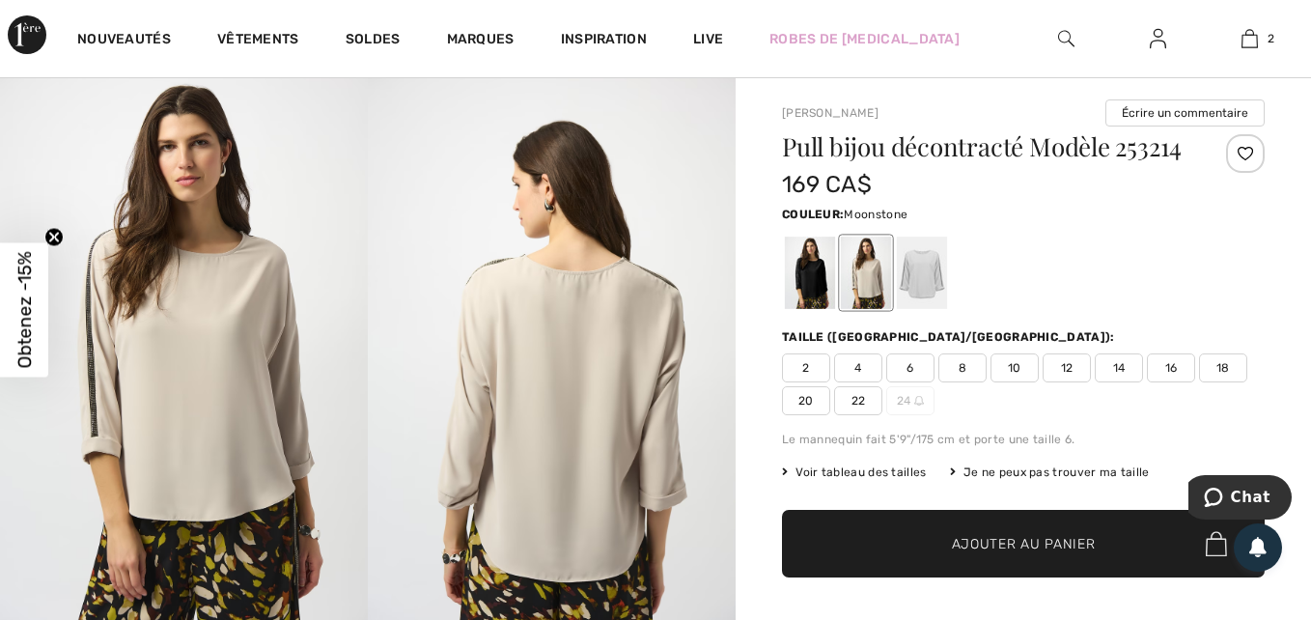
click at [208, 379] on img at bounding box center [184, 351] width 368 height 551
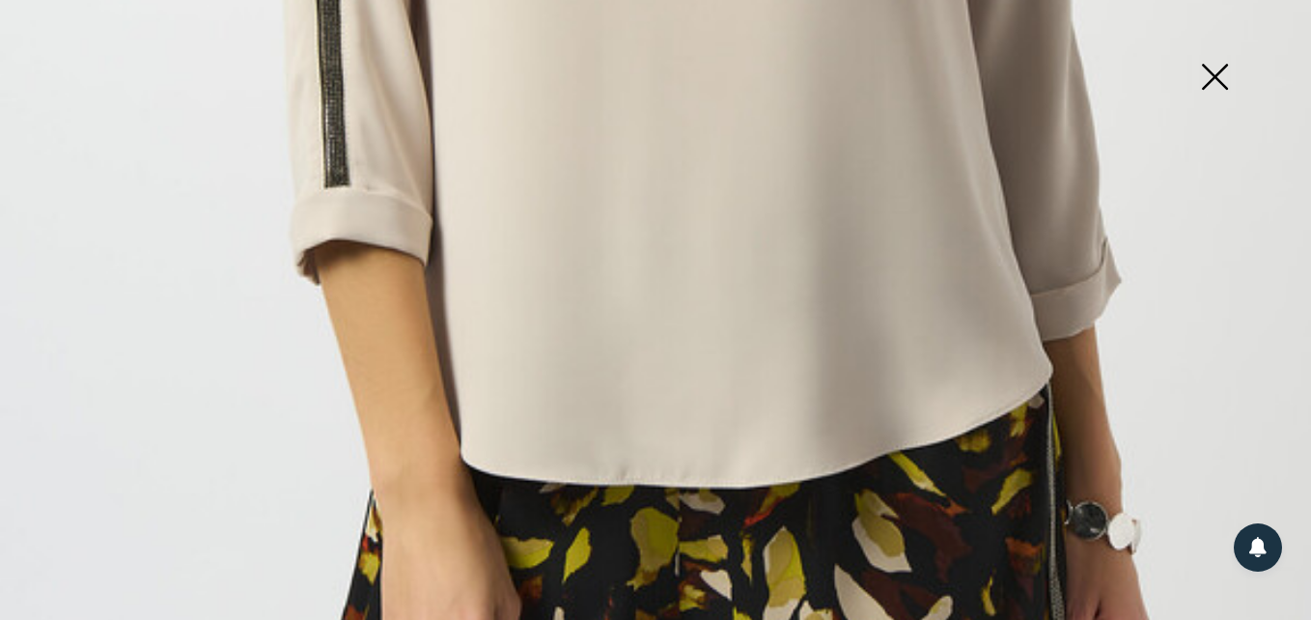
scroll to position [1150, 0]
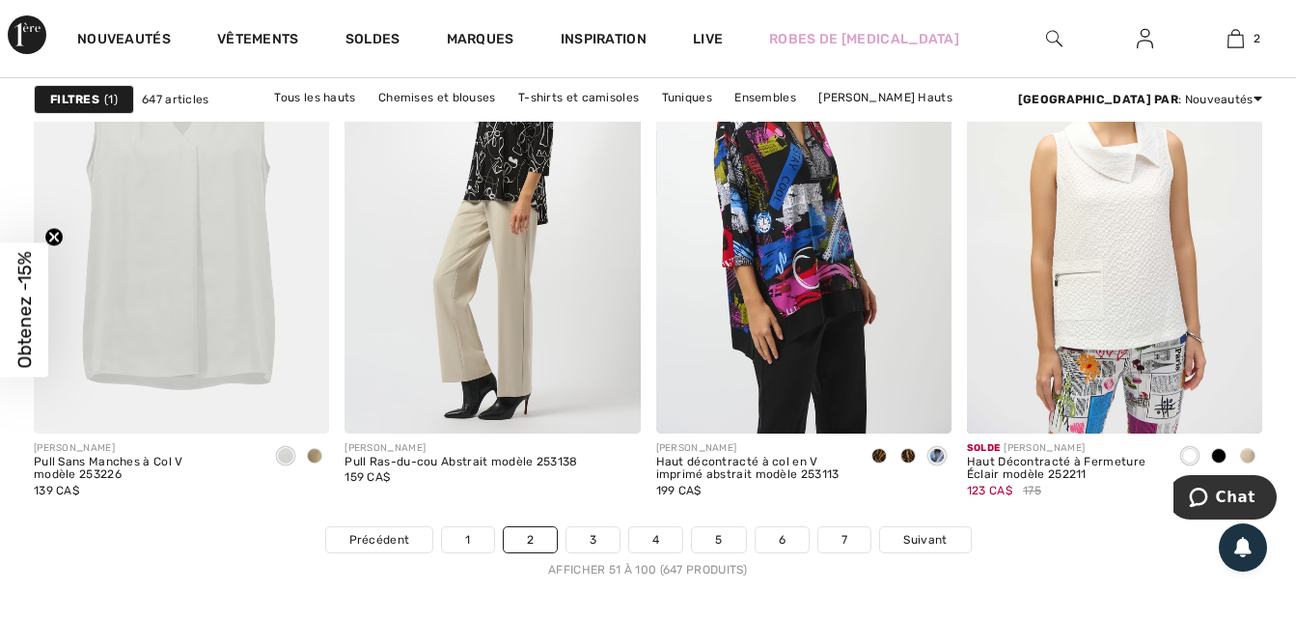
scroll to position [8185, 0]
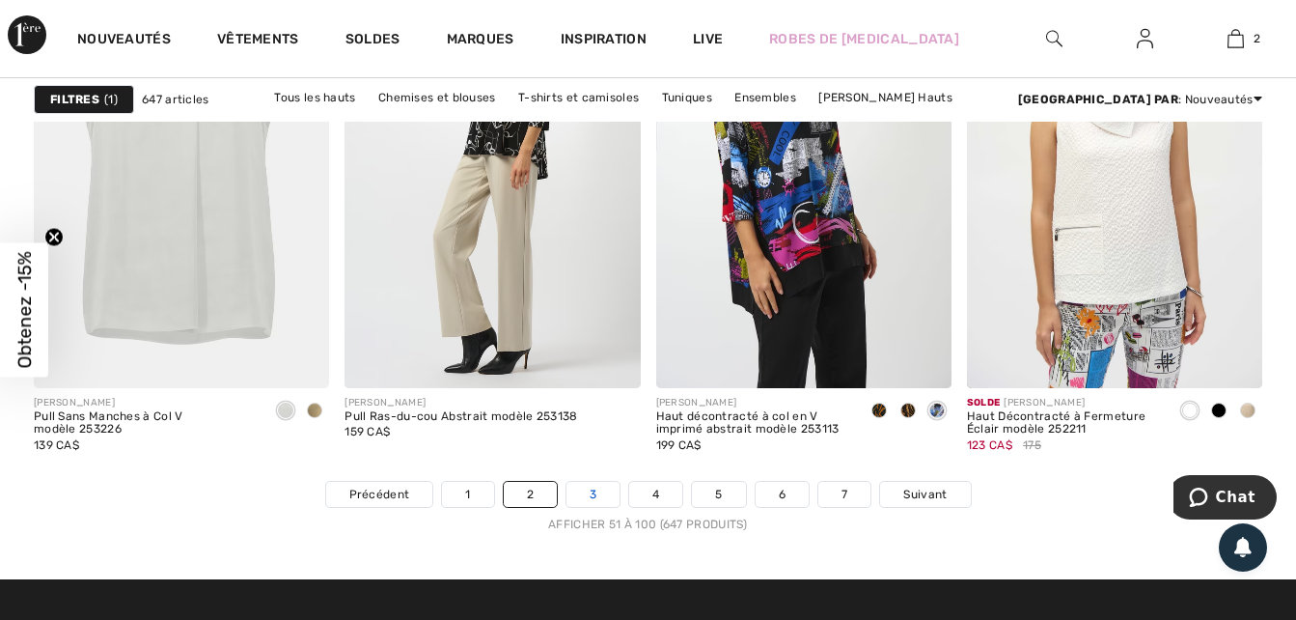
click at [593, 488] on link "3" at bounding box center [593, 494] width 53 height 25
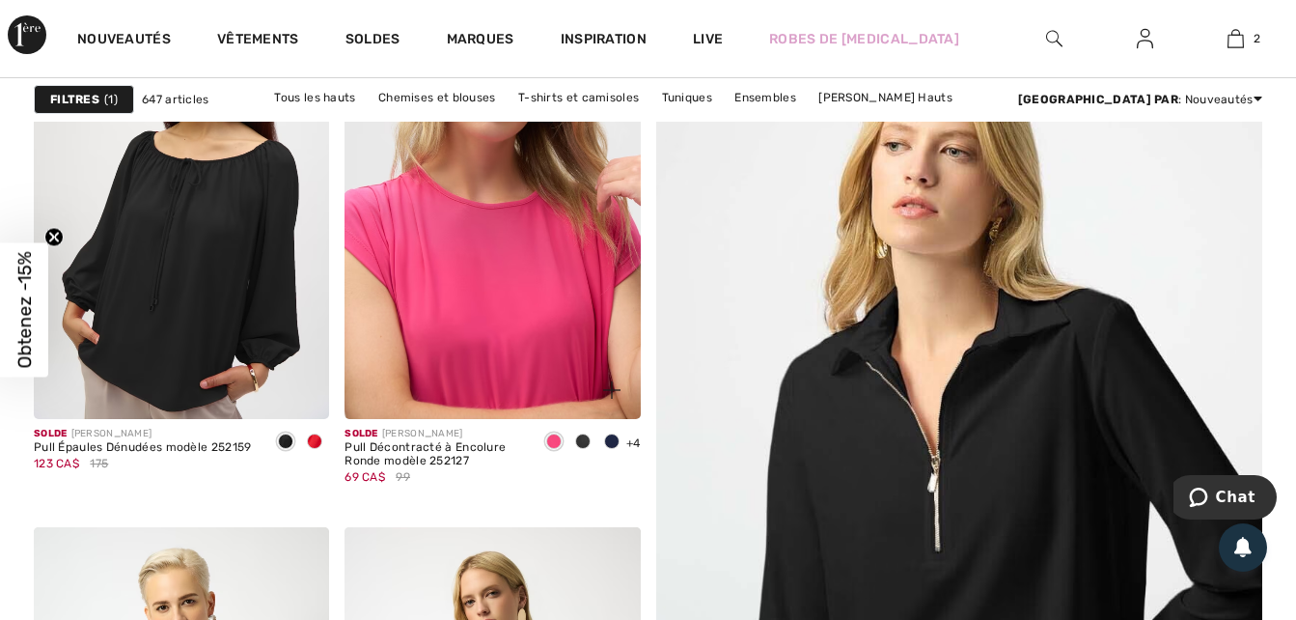
click at [509, 287] on img at bounding box center [492, 197] width 295 height 443
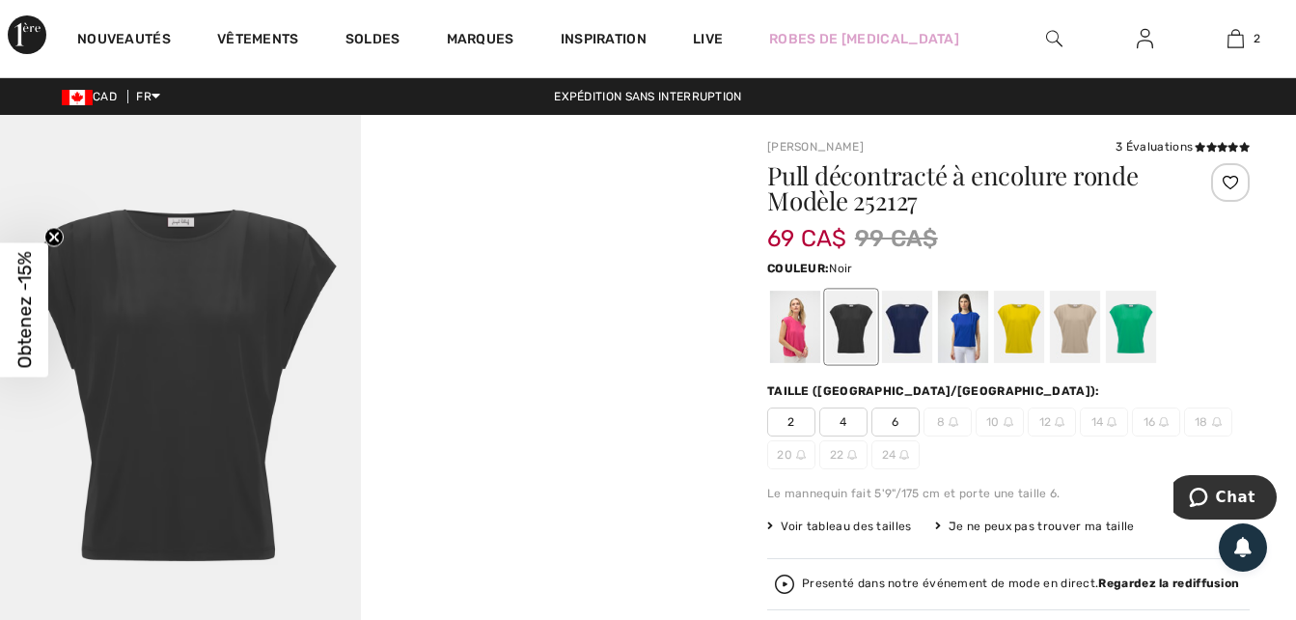
click at [853, 331] on div at bounding box center [851, 327] width 50 height 72
click at [920, 319] on div at bounding box center [907, 327] width 50 height 72
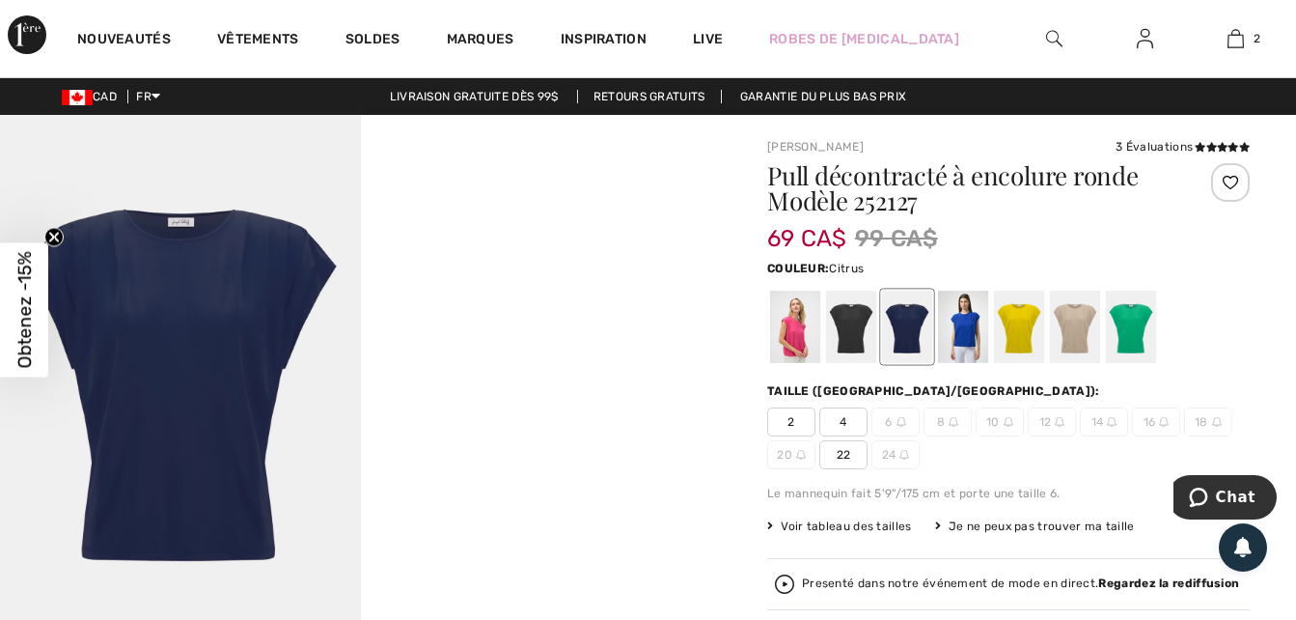
click at [1018, 330] on div at bounding box center [1019, 327] width 50 height 72
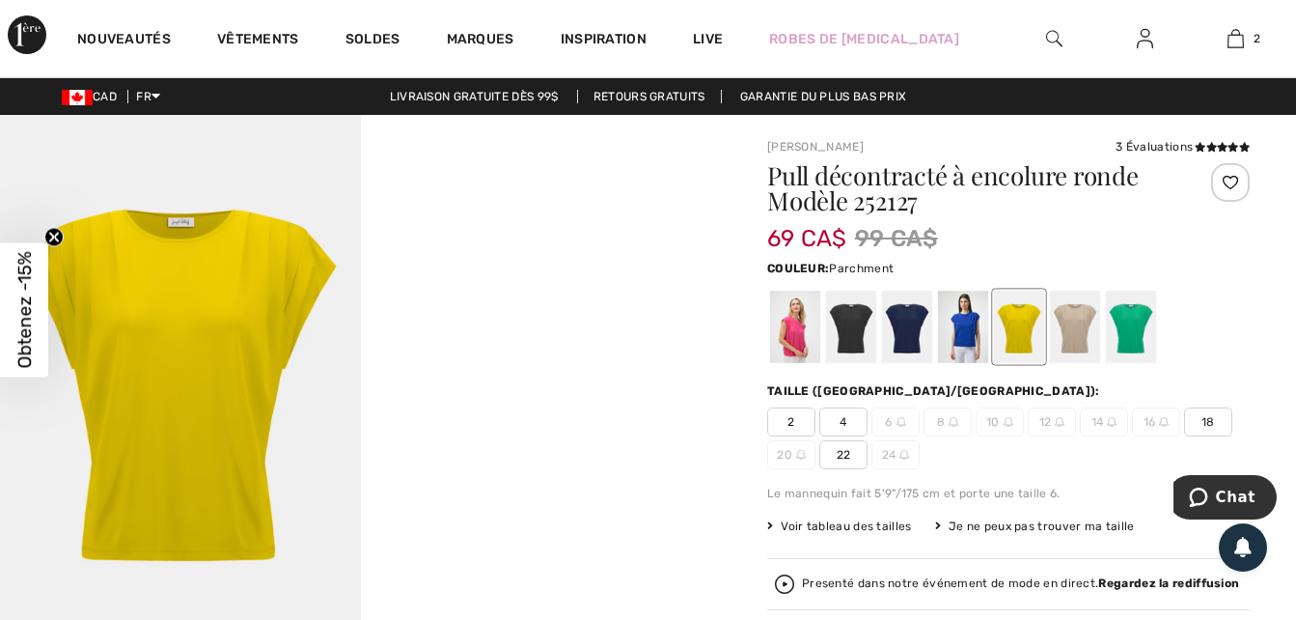
click at [1070, 329] on div at bounding box center [1075, 327] width 50 height 72
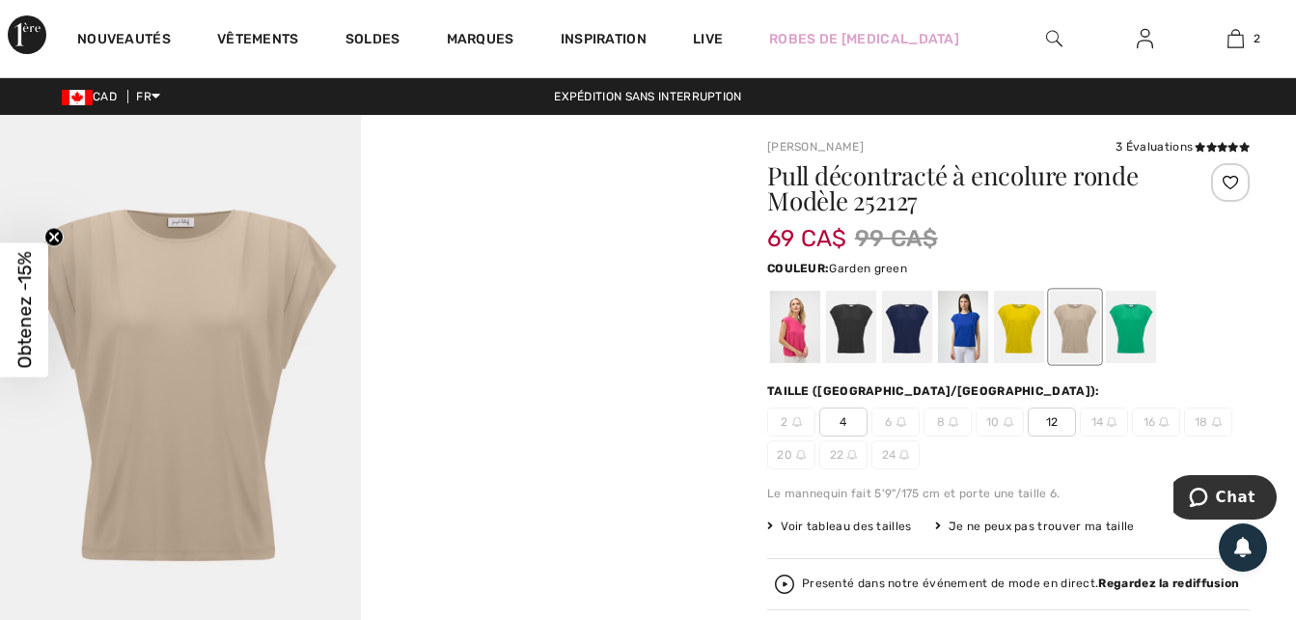
click at [1138, 320] on div at bounding box center [1131, 327] width 50 height 72
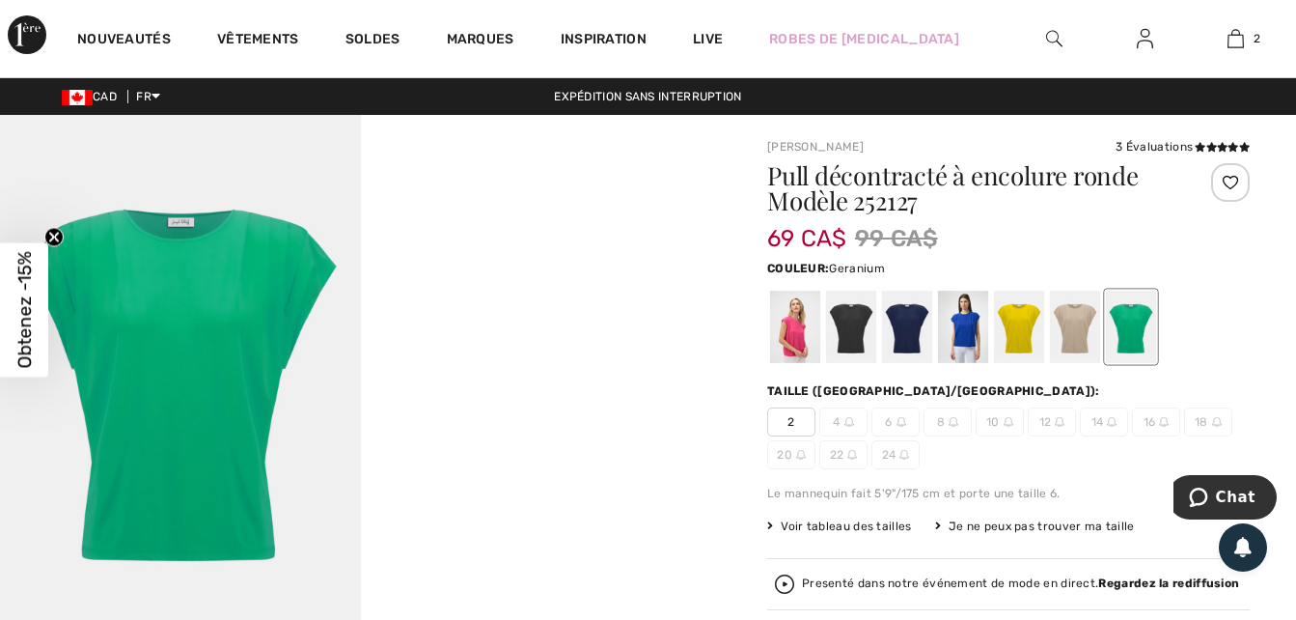
click at [797, 329] on div at bounding box center [795, 327] width 50 height 72
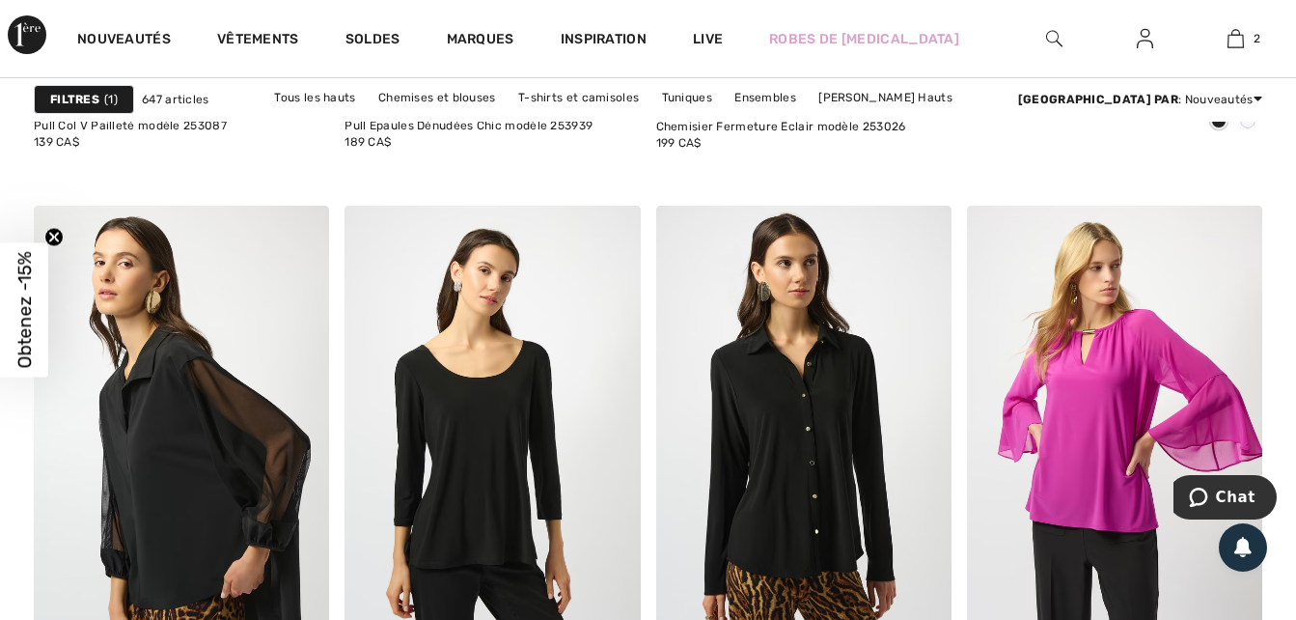
scroll to position [965, 0]
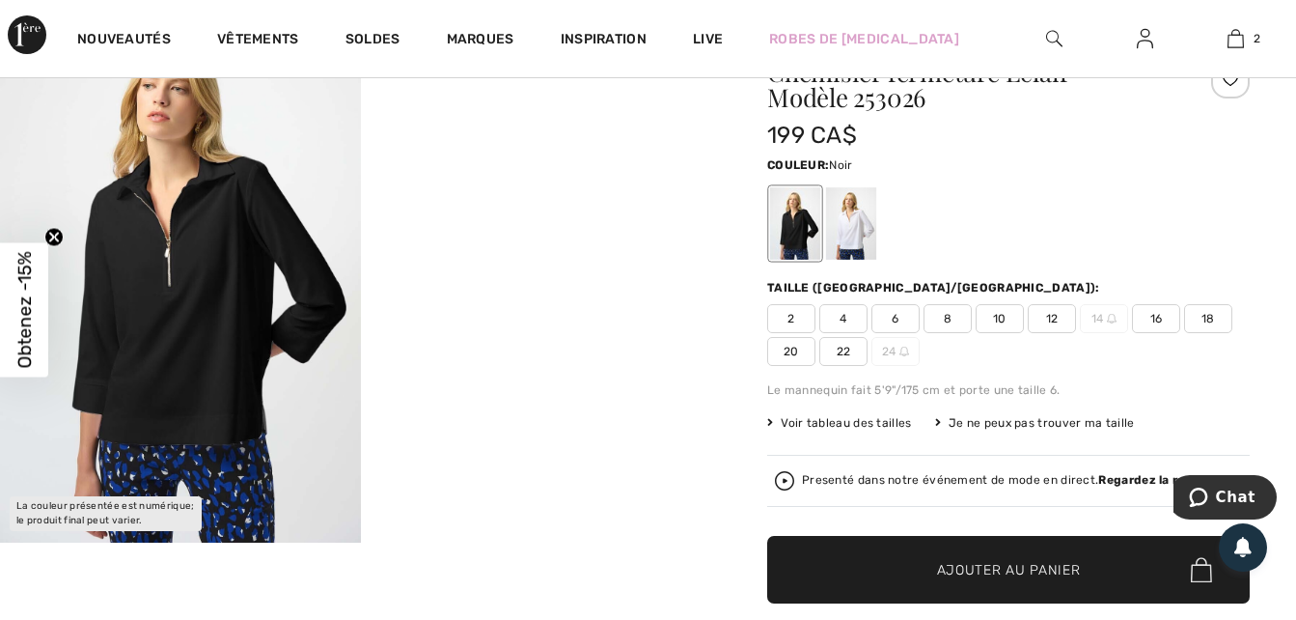
scroll to position [116, 0]
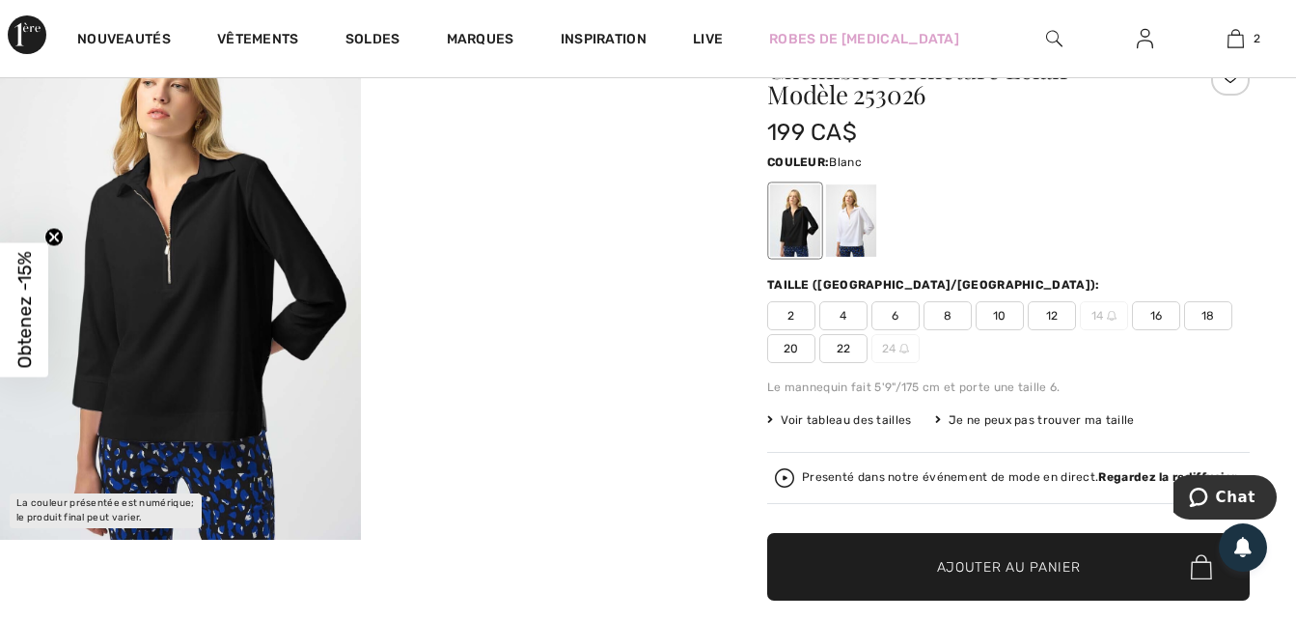
click at [845, 217] on div at bounding box center [851, 220] width 50 height 72
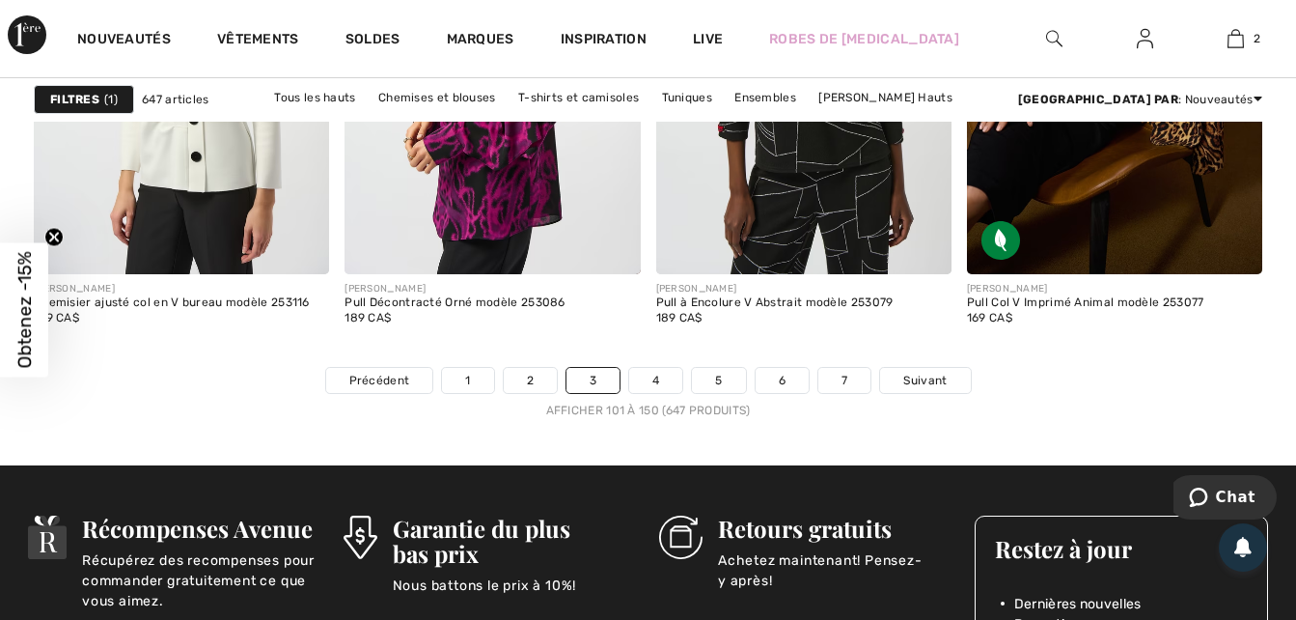
scroll to position [8301, 0]
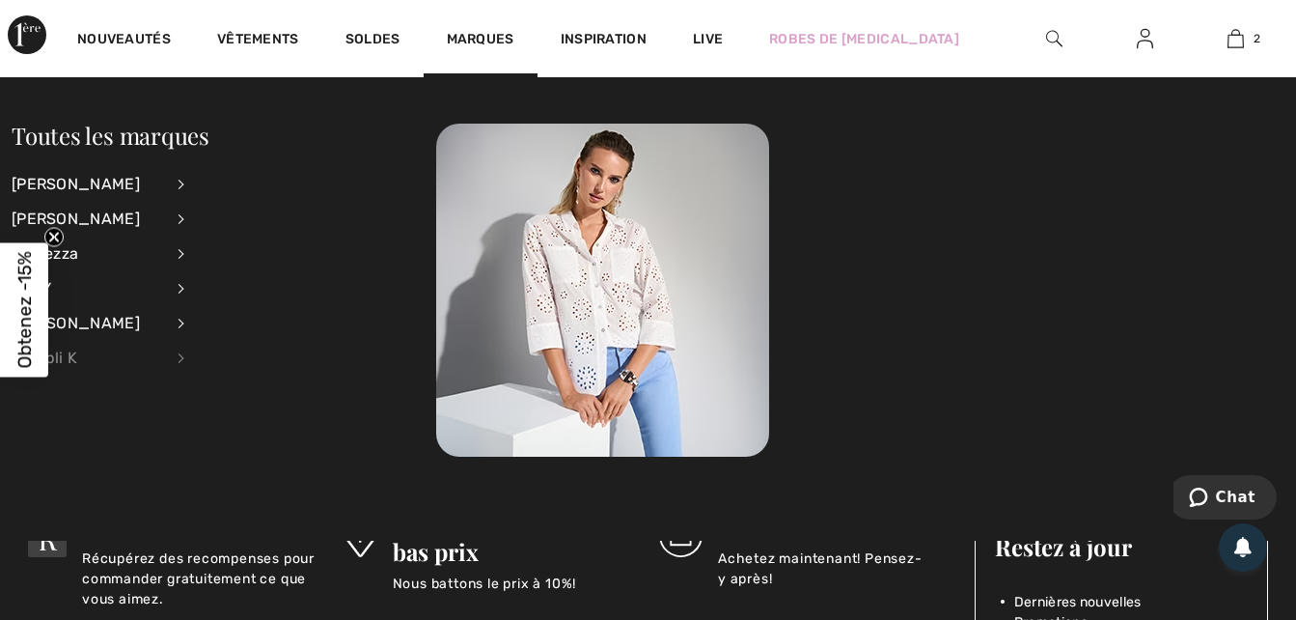
click at [64, 353] on div "Compli K" at bounding box center [88, 358] width 152 height 35
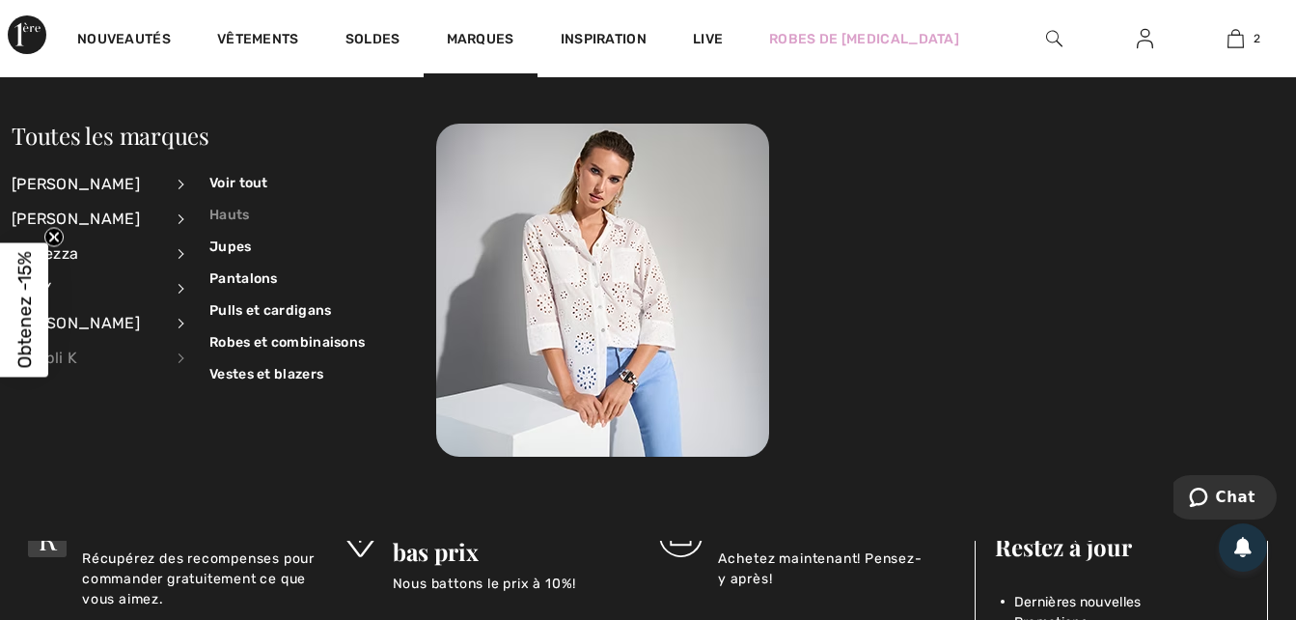
click at [234, 211] on link "Hauts" at bounding box center [286, 215] width 155 height 32
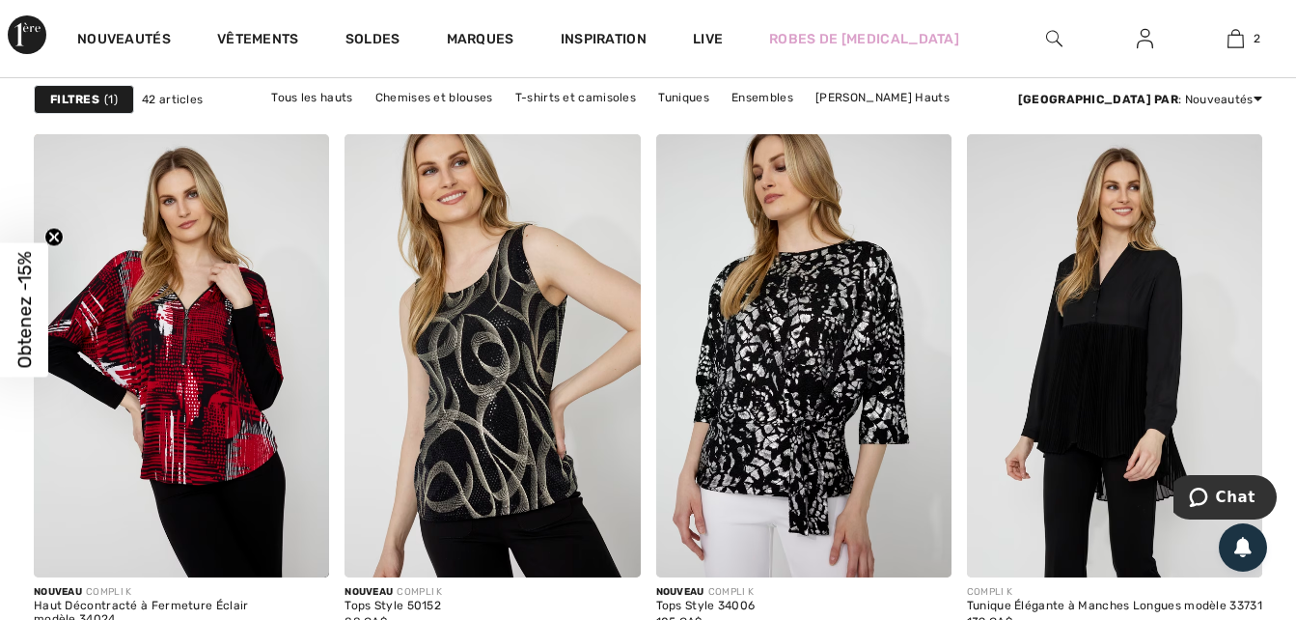
scroll to position [3707, 0]
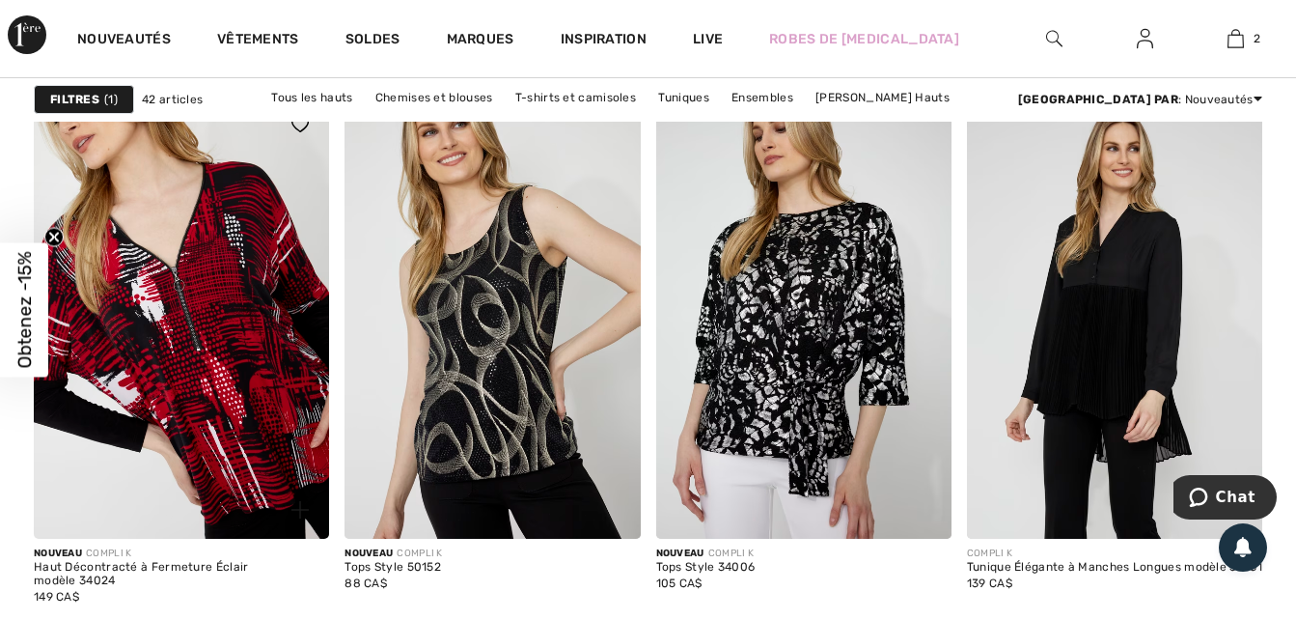
click at [170, 349] on img at bounding box center [181, 317] width 295 height 443
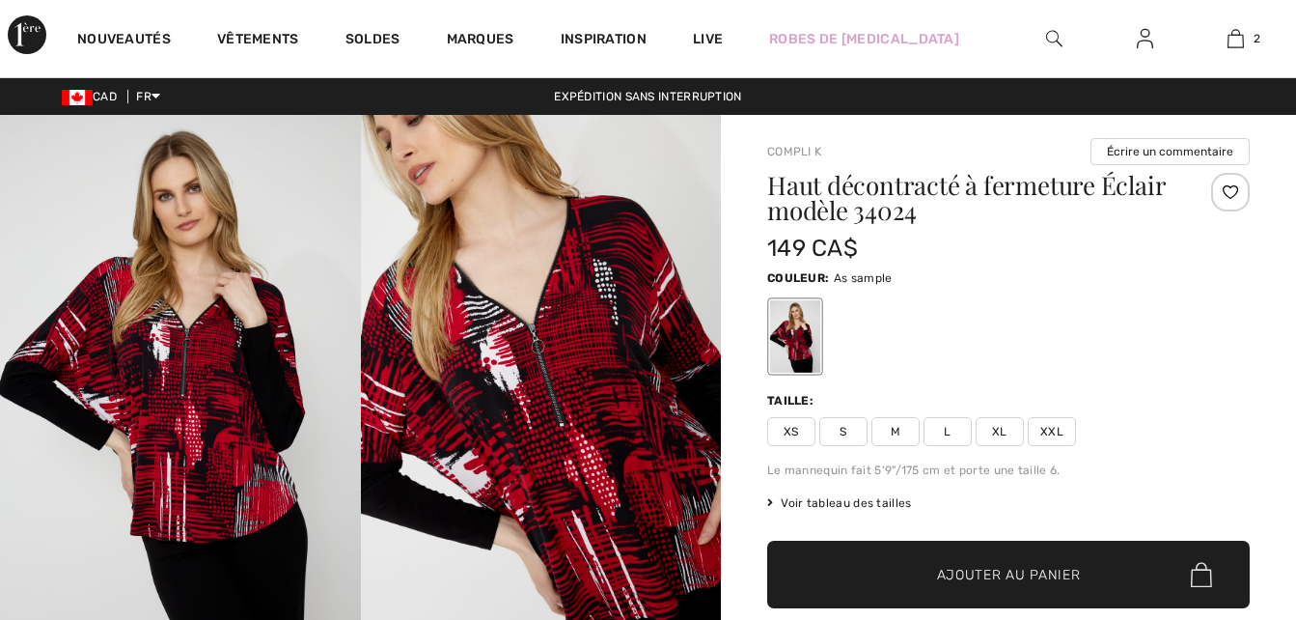
checkbox input "true"
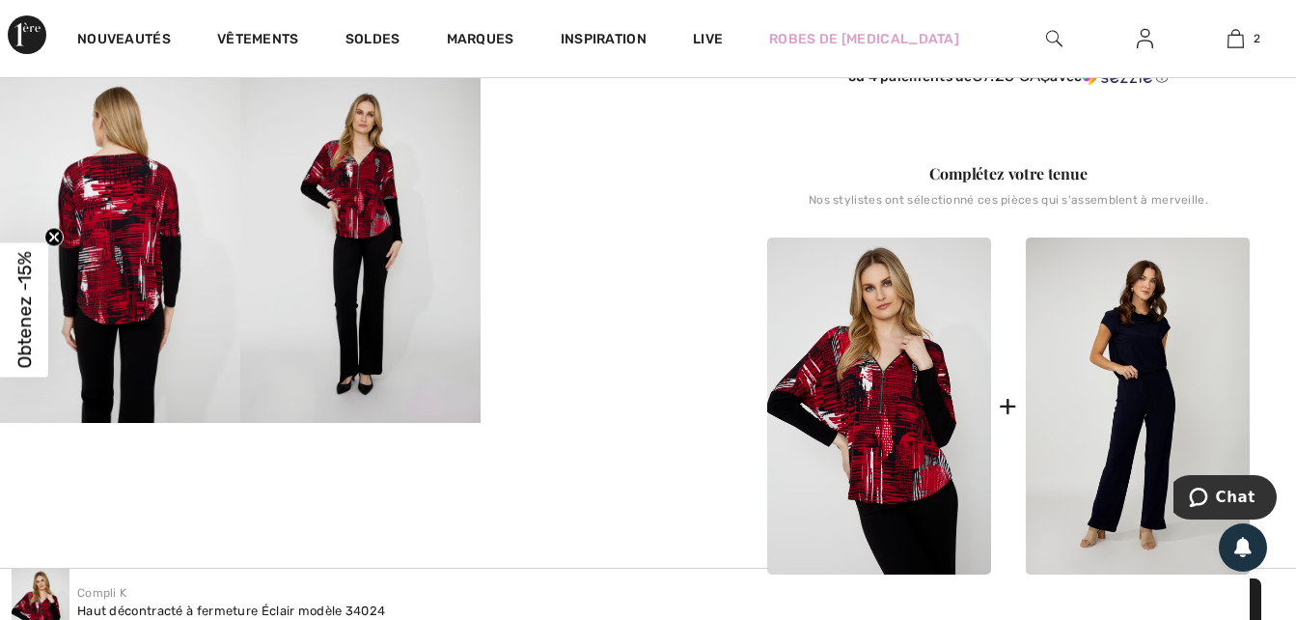
scroll to position [618, 0]
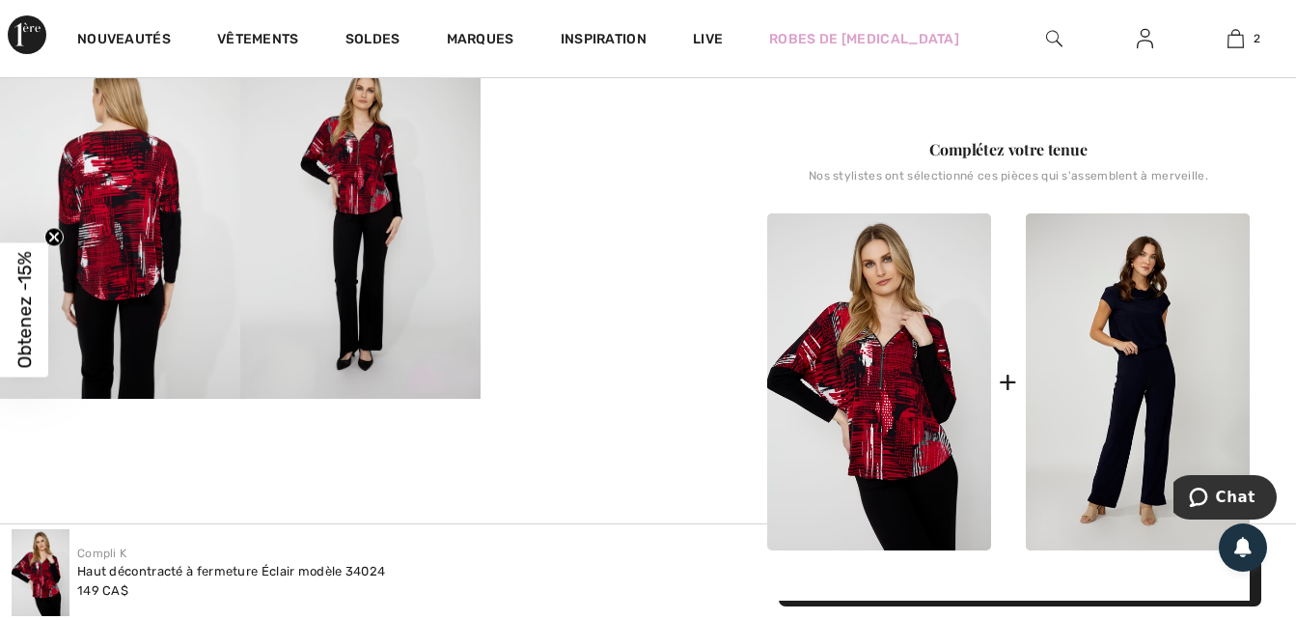
click at [625, 158] on video "Your browser does not support the video tag." at bounding box center [601, 98] width 240 height 121
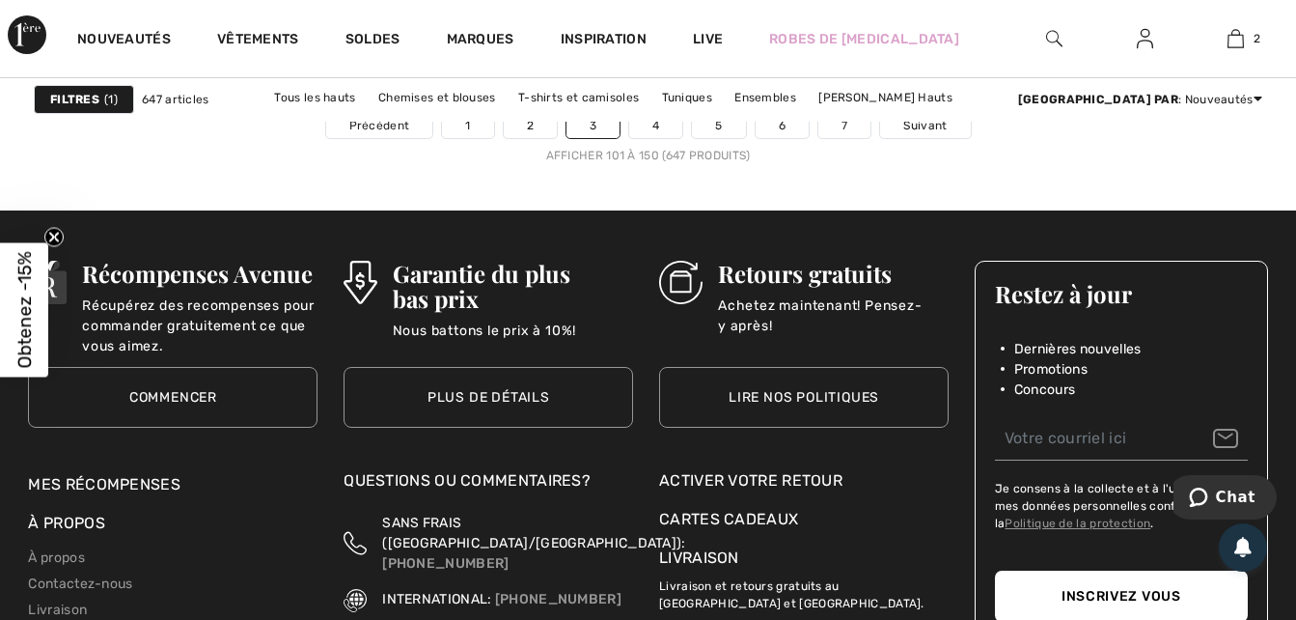
scroll to position [8649, 0]
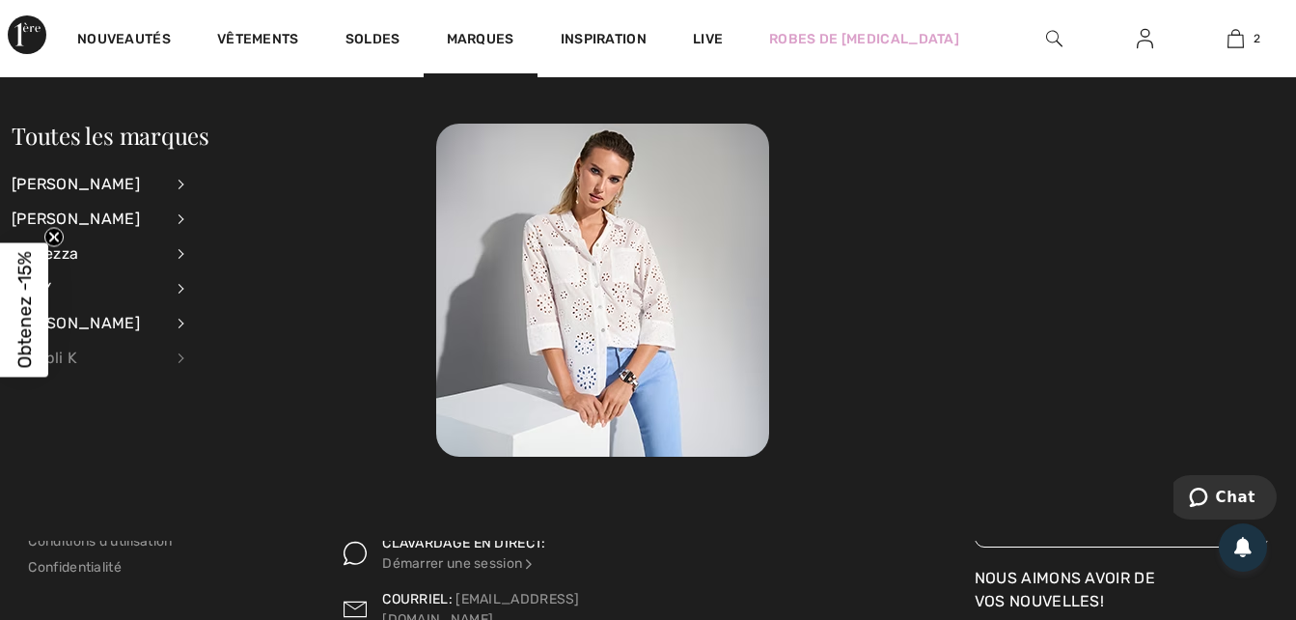
click at [61, 354] on div "Compli K" at bounding box center [88, 358] width 152 height 35
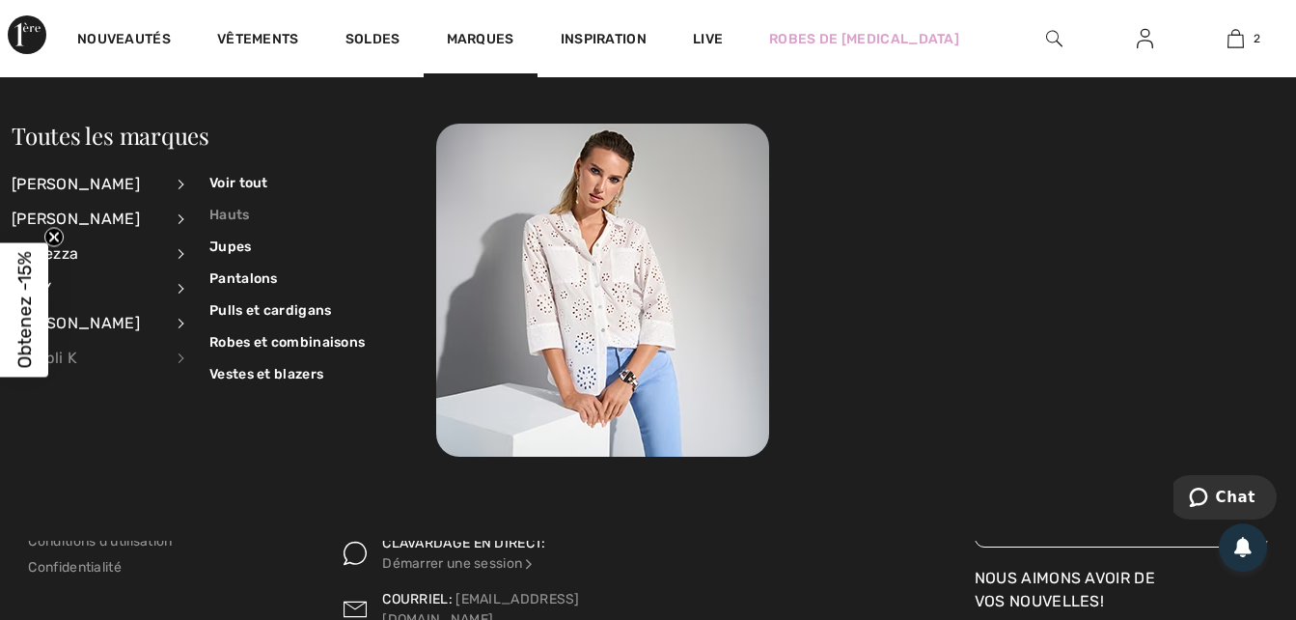
click at [229, 208] on link "Hauts" at bounding box center [286, 215] width 155 height 32
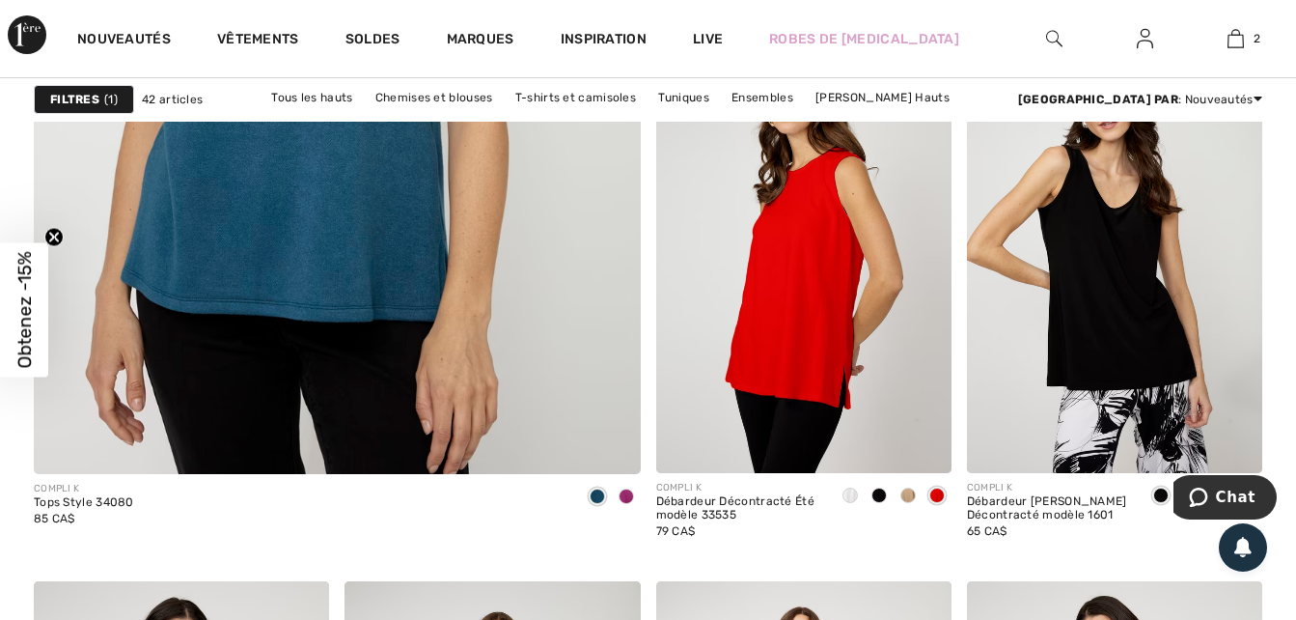
scroll to position [5135, 0]
click at [298, 216] on img at bounding box center [337, 24] width 728 height 1092
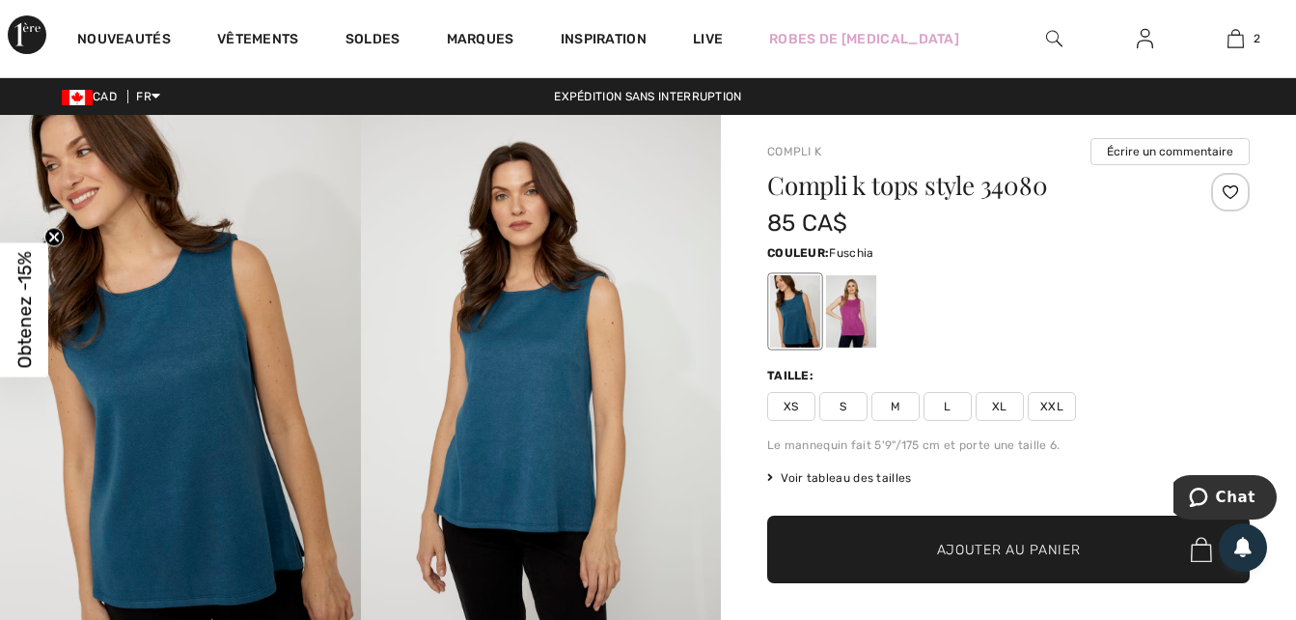
click at [857, 309] on div at bounding box center [851, 311] width 50 height 72
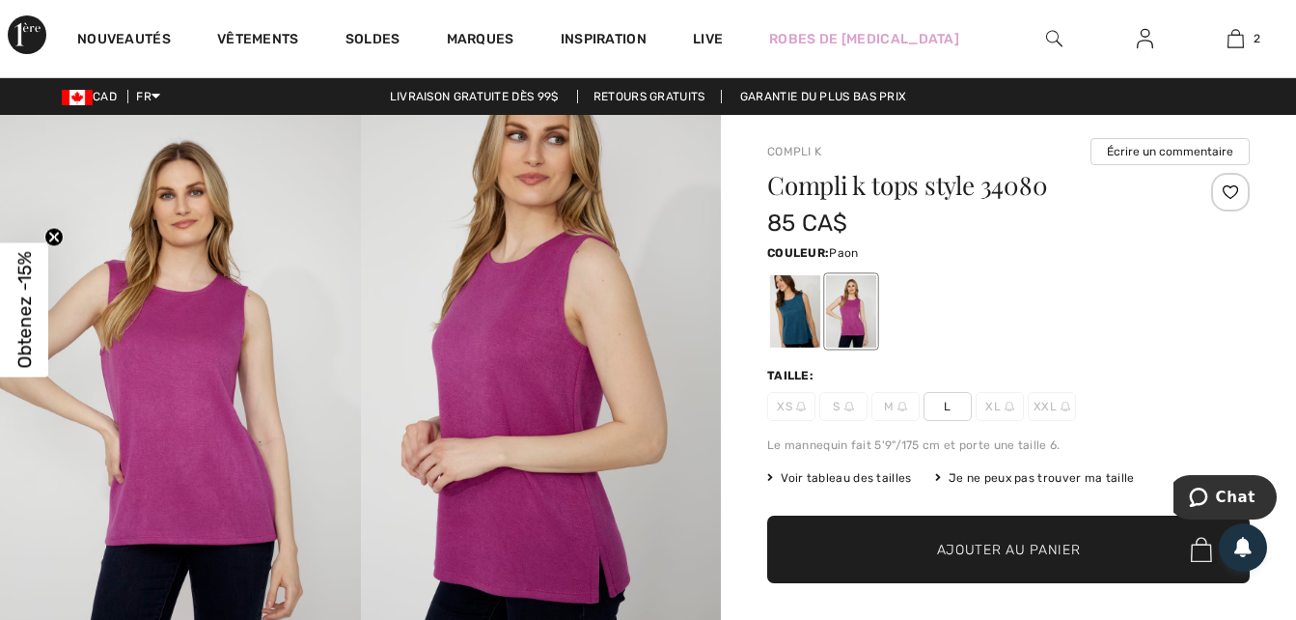
click at [791, 310] on div at bounding box center [795, 311] width 50 height 72
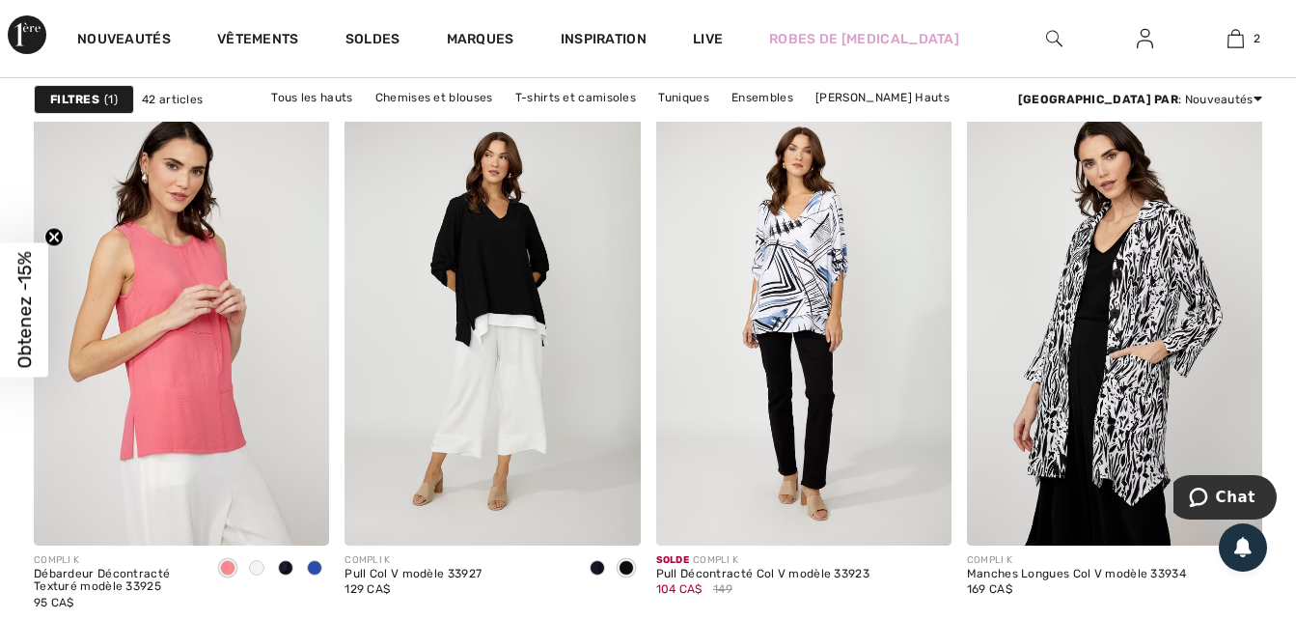
scroll to position [5560, 0]
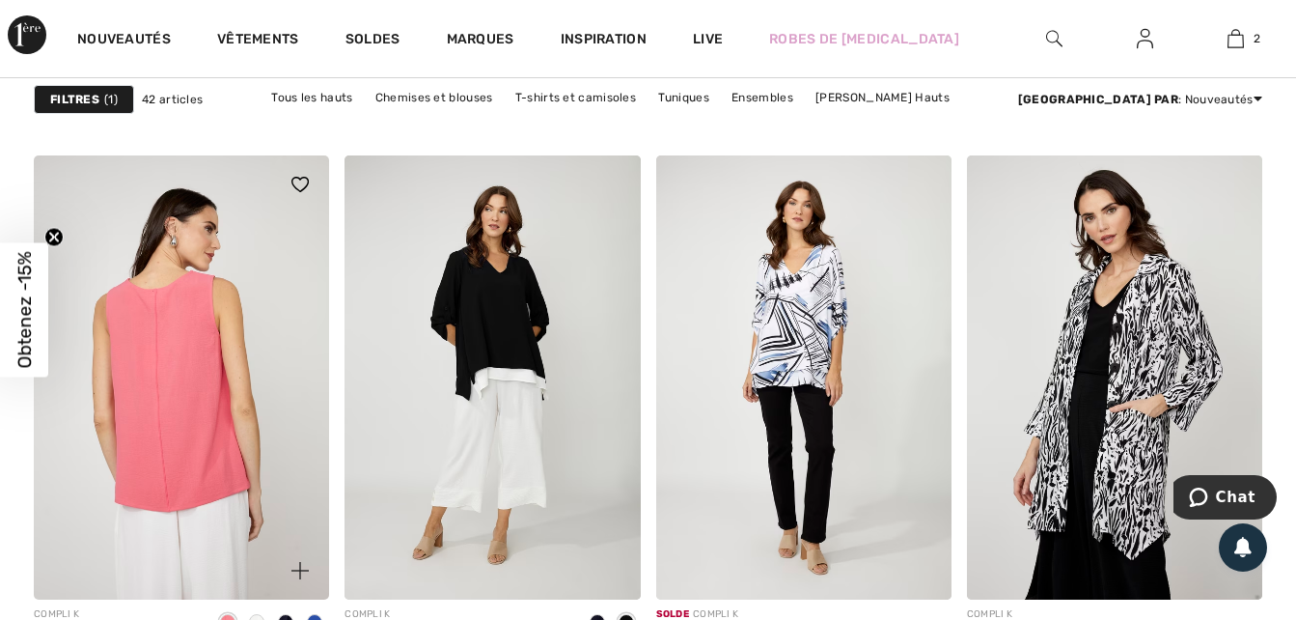
click at [184, 359] on img at bounding box center [181, 376] width 295 height 443
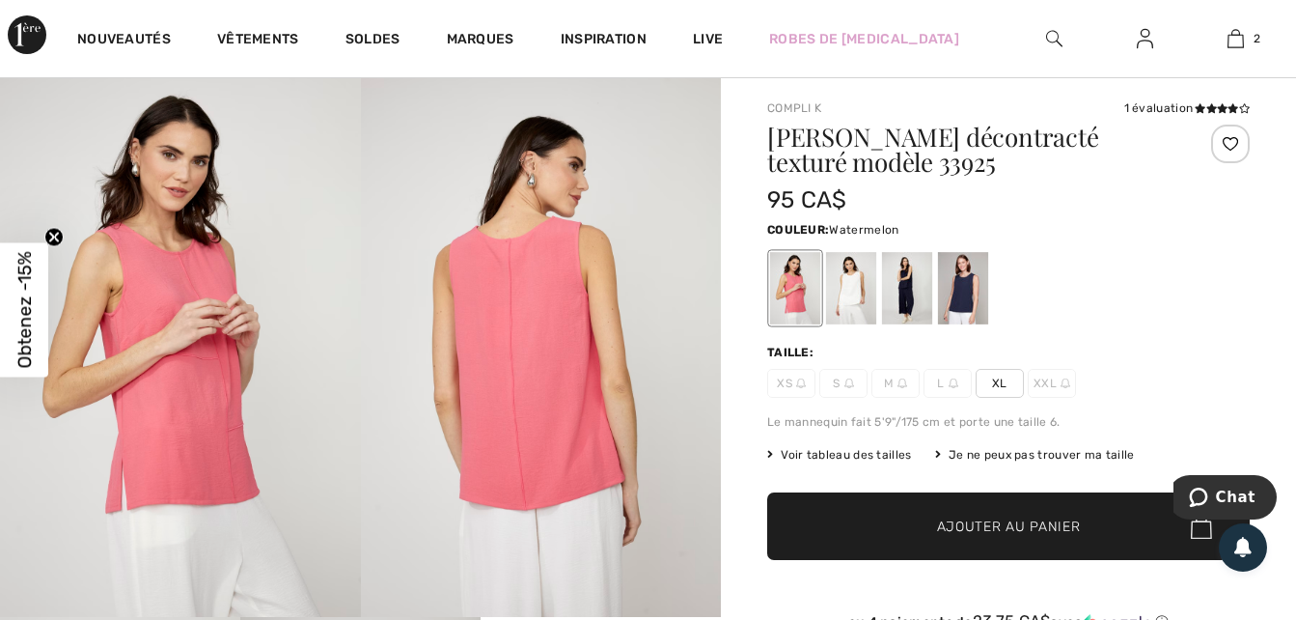
scroll to position [77, 0]
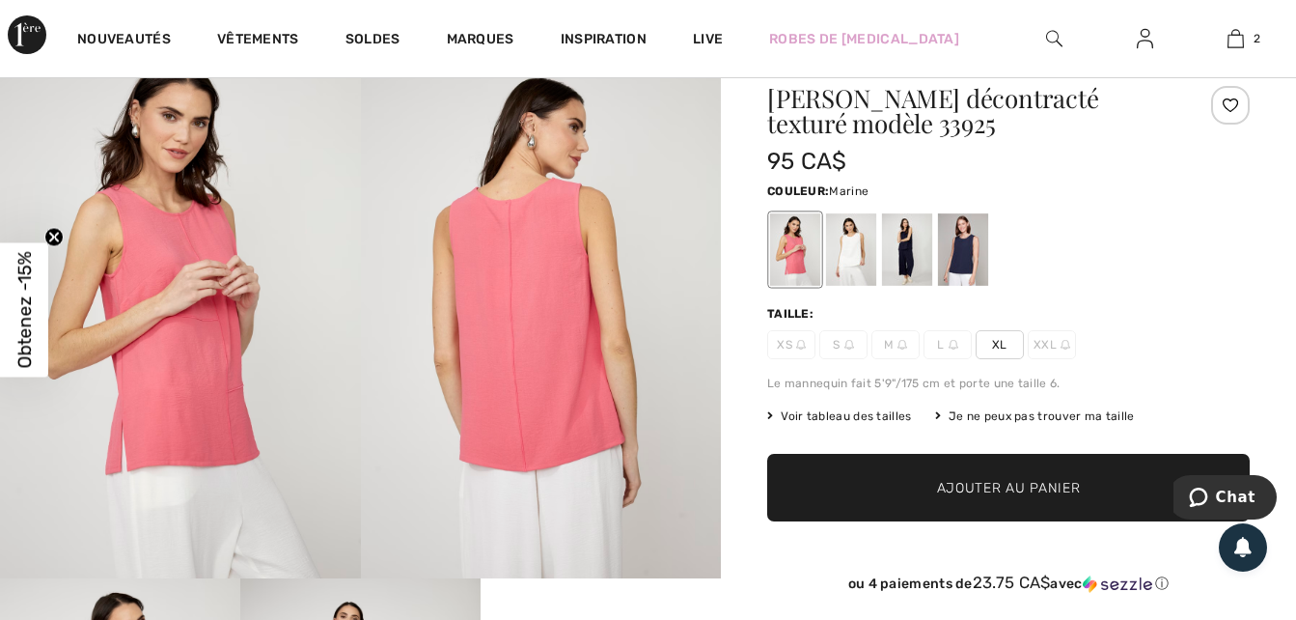
click at [957, 254] on div at bounding box center [963, 249] width 50 height 72
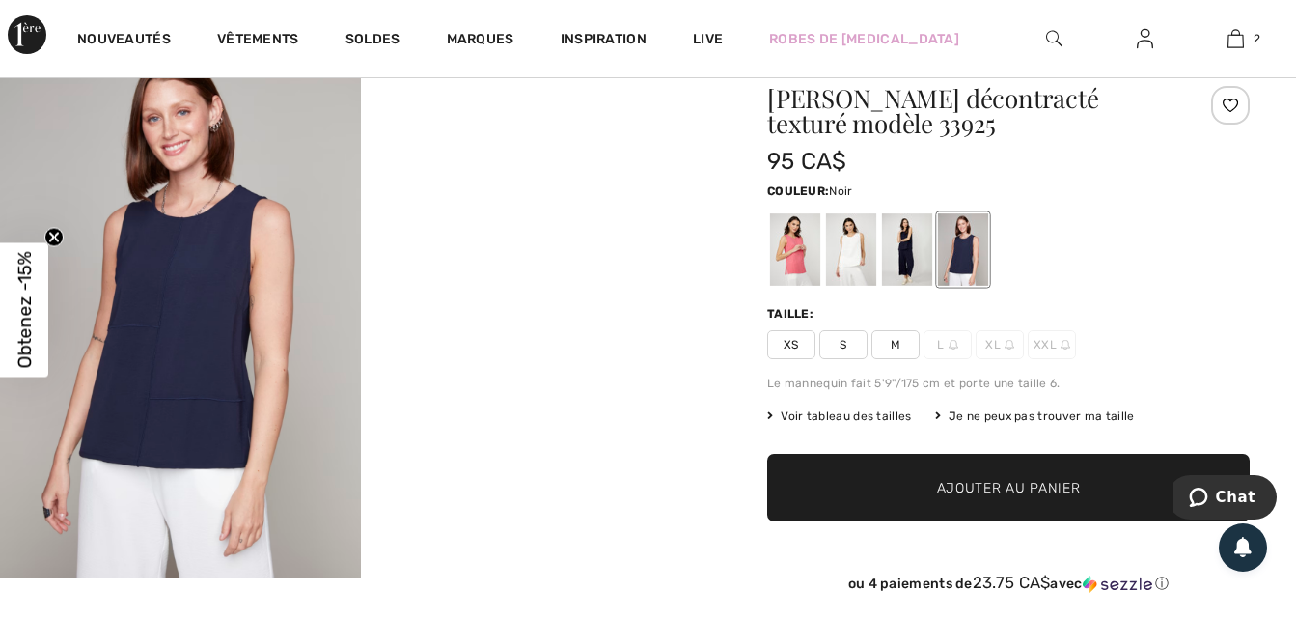
click at [909, 241] on div at bounding box center [907, 249] width 50 height 72
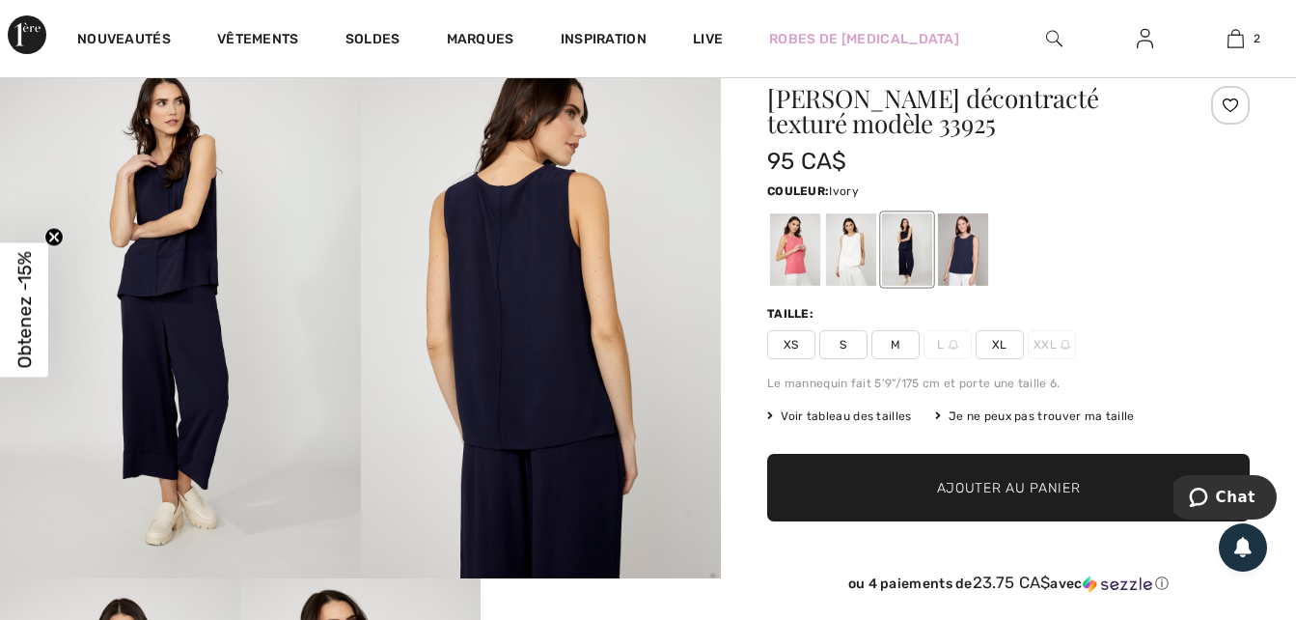
click at [845, 243] on div at bounding box center [851, 249] width 50 height 72
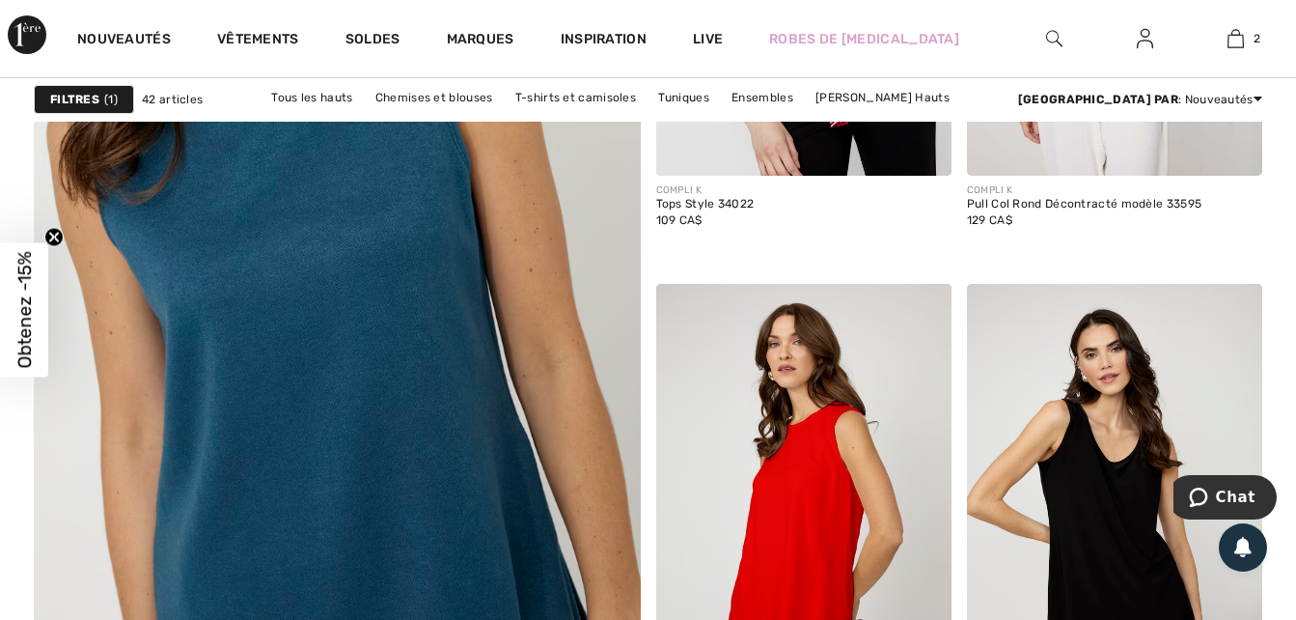
scroll to position [4904, 0]
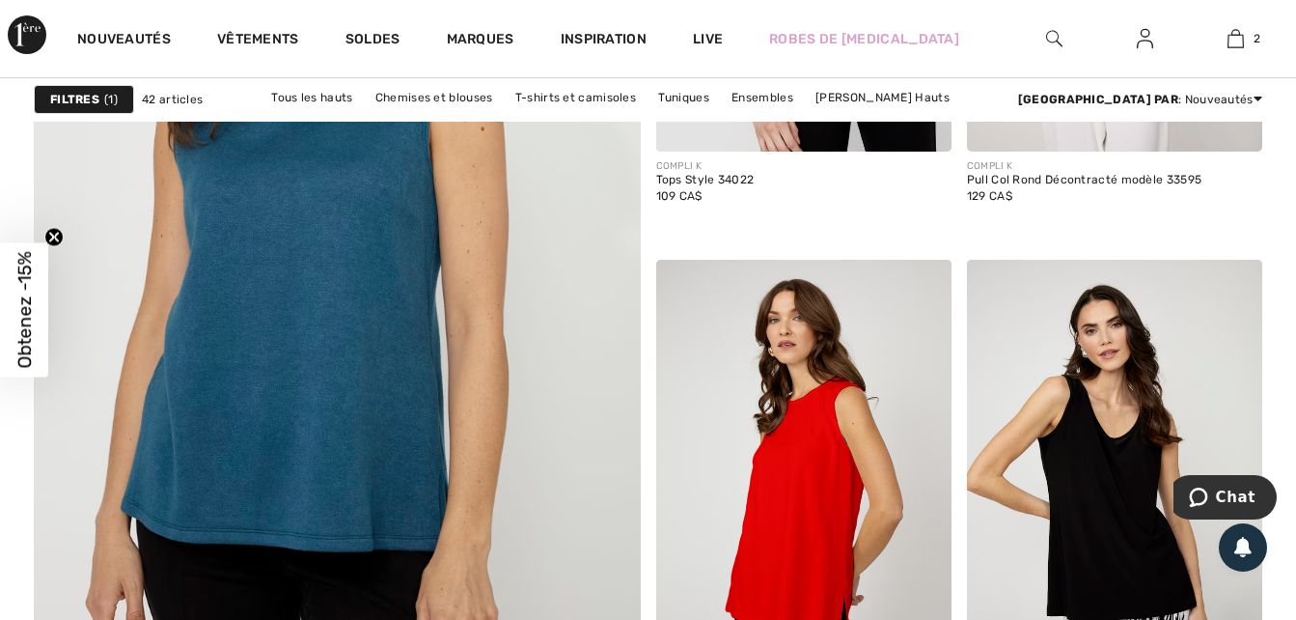
click at [403, 475] on img at bounding box center [337, 254] width 728 height 1092
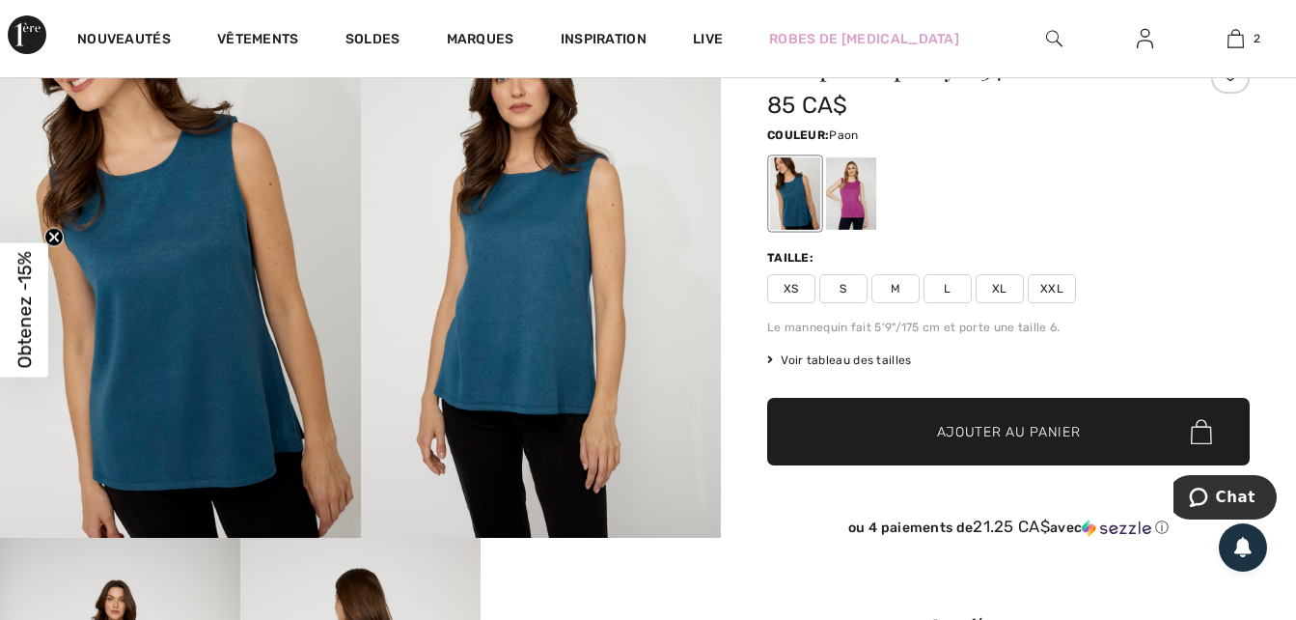
scroll to position [116, 0]
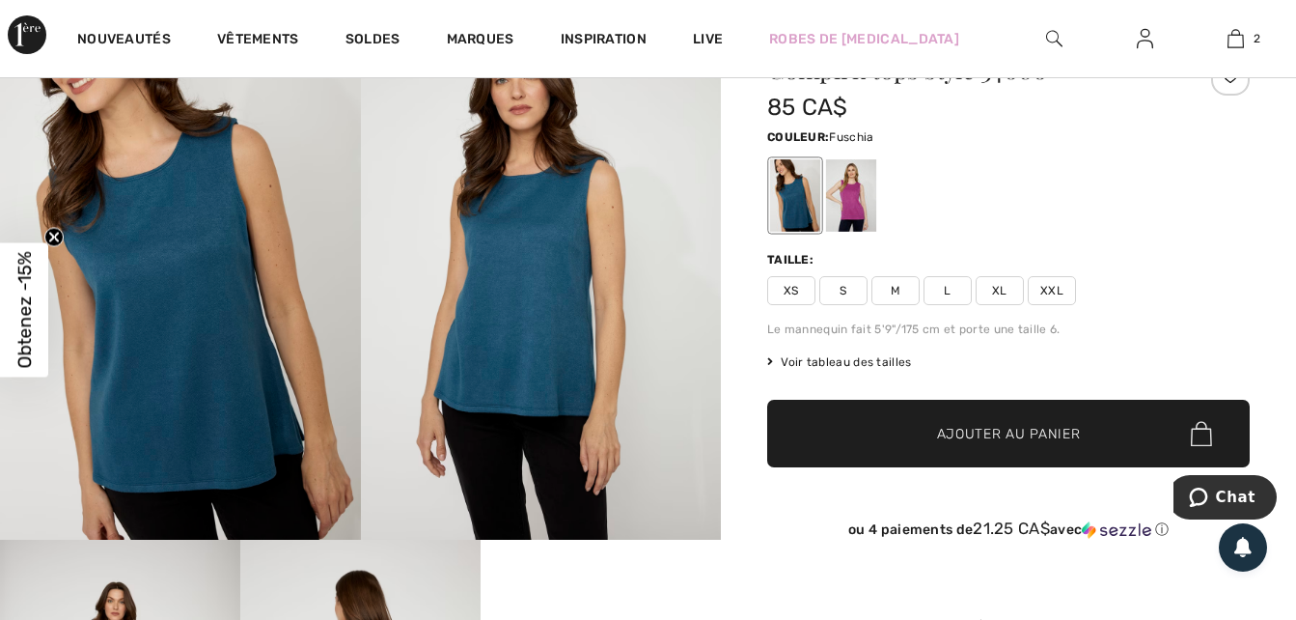
click at [862, 224] on div at bounding box center [851, 195] width 50 height 72
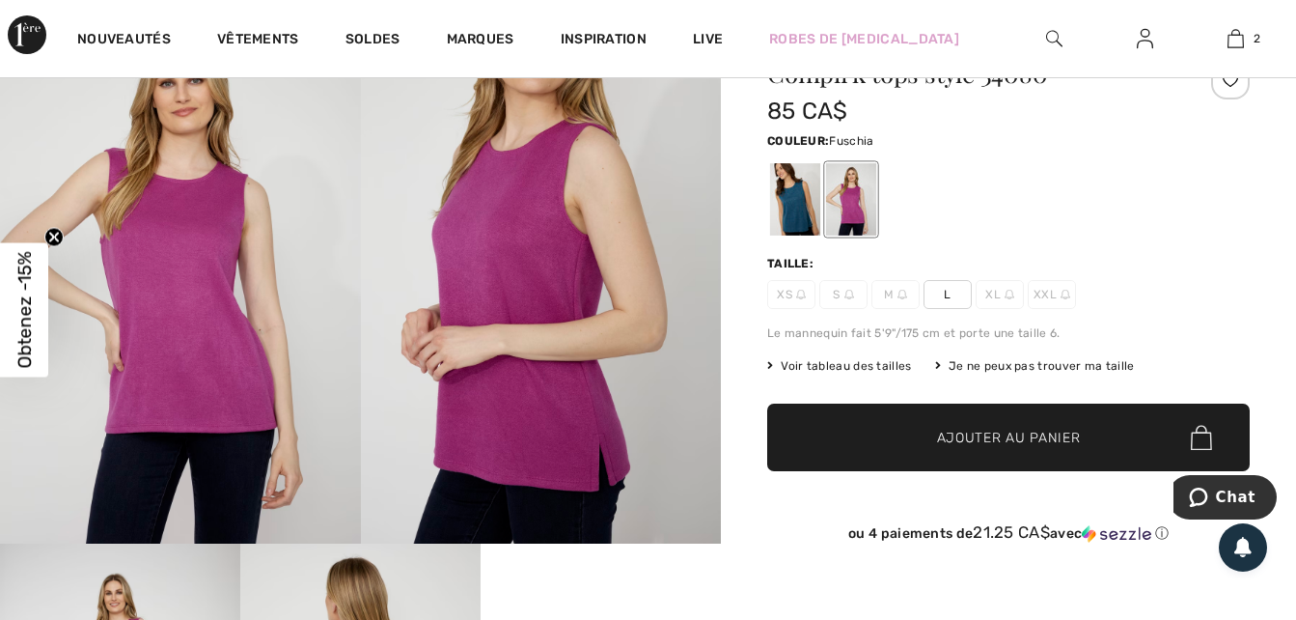
scroll to position [0, 0]
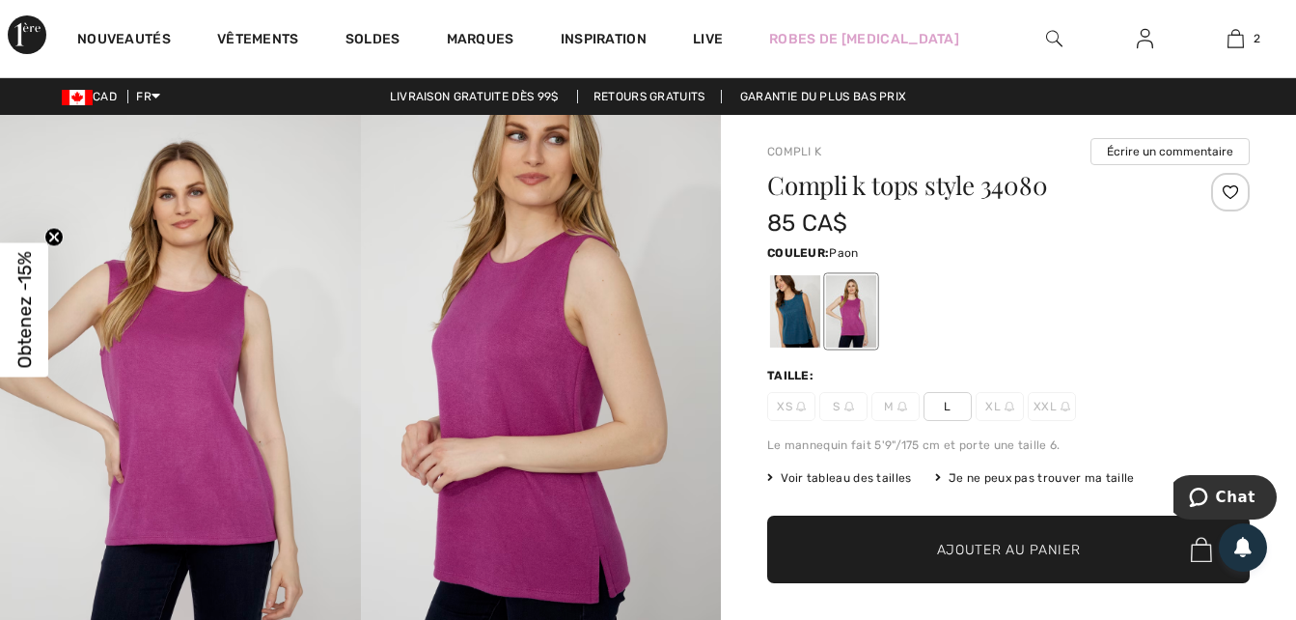
click at [793, 306] on div at bounding box center [795, 311] width 50 height 72
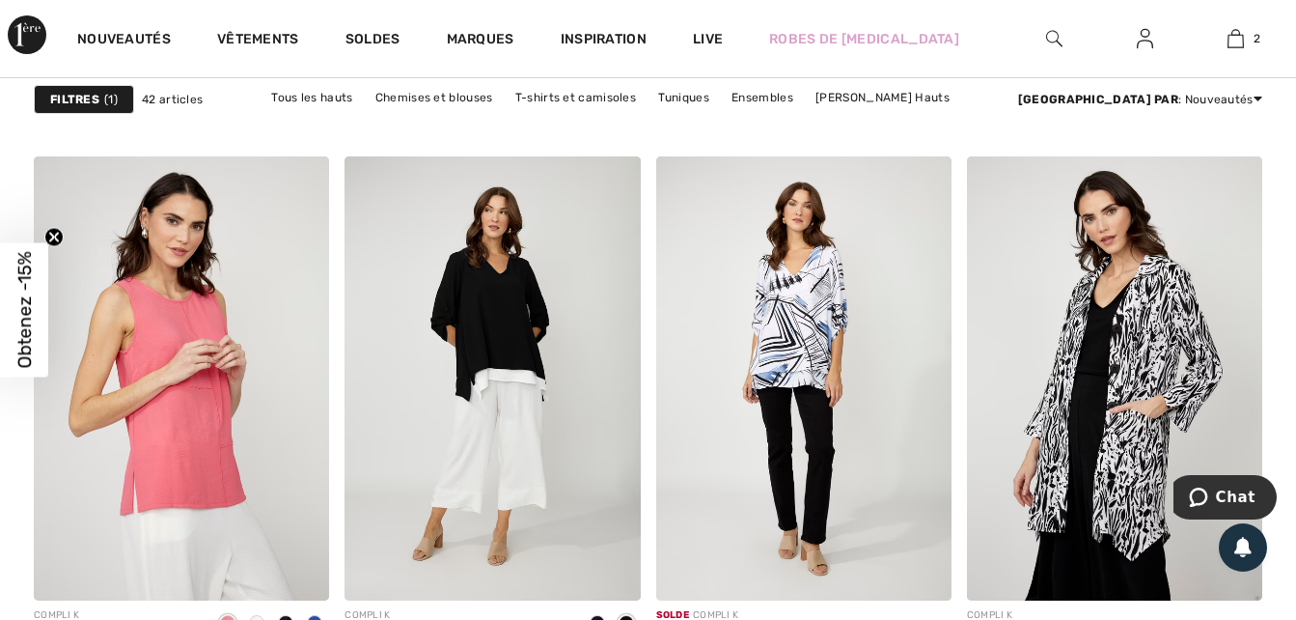
scroll to position [5561, 0]
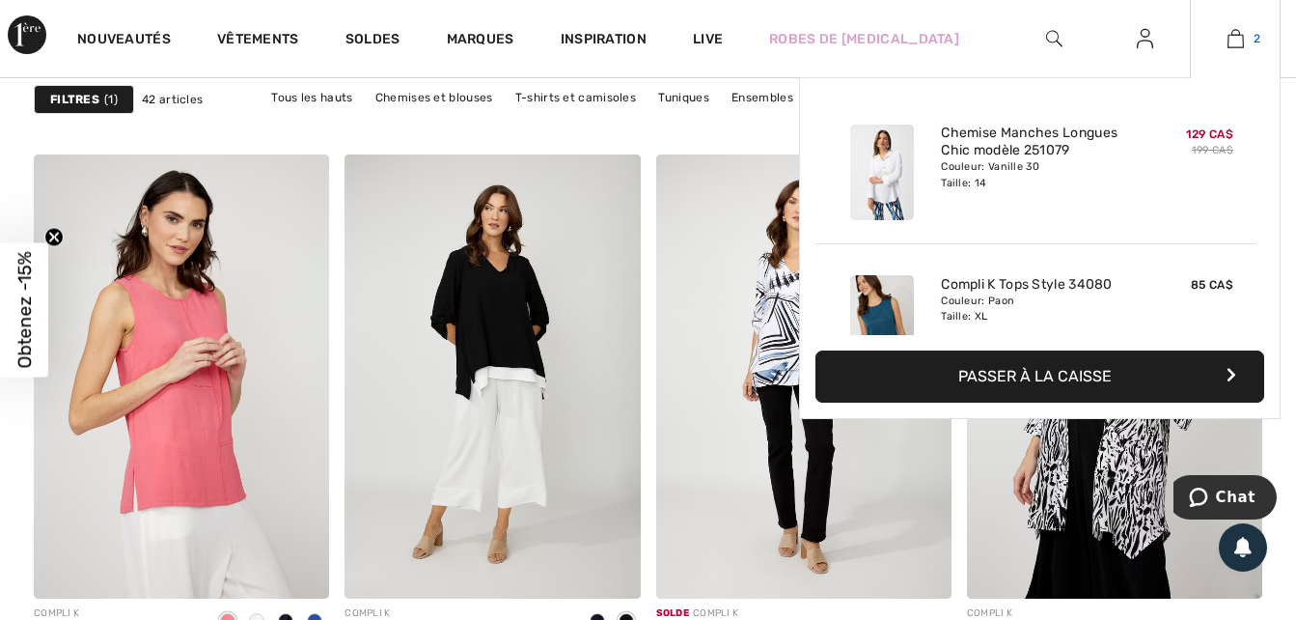
click at [1233, 34] on img at bounding box center [1236, 38] width 16 height 23
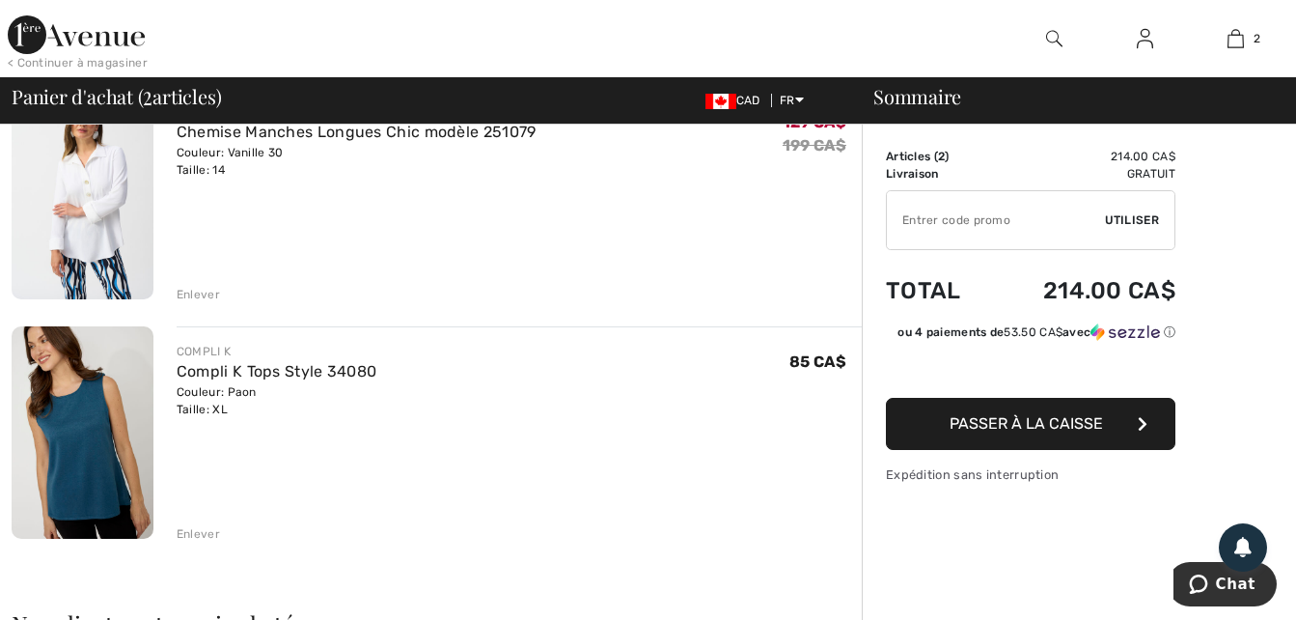
scroll to position [193, 0]
